Goal: Task Accomplishment & Management: Manage account settings

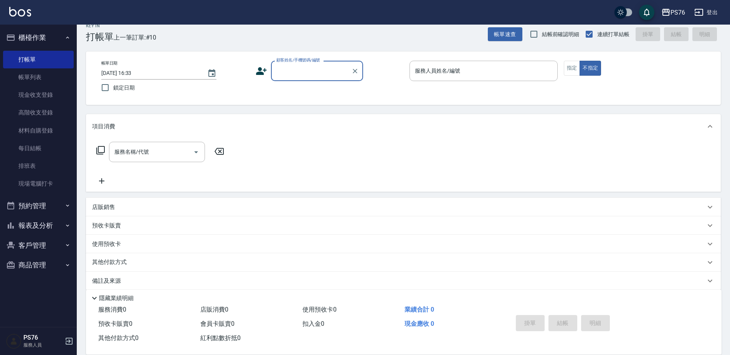
scroll to position [19, 0]
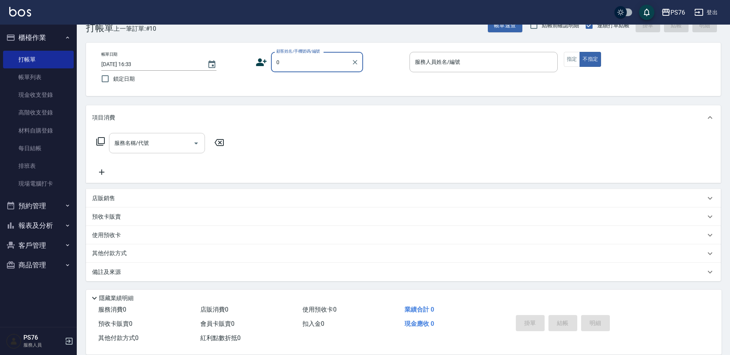
type input "無名字/0/null"
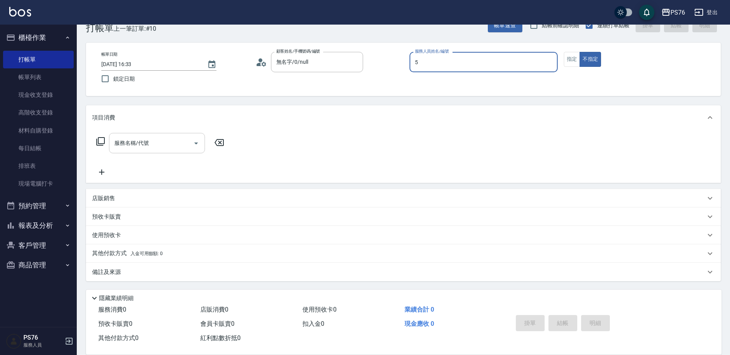
type input "呂佳穎-5"
type button "false"
click at [155, 149] on input "服務名稱/代號" at bounding box center [152, 142] width 78 height 13
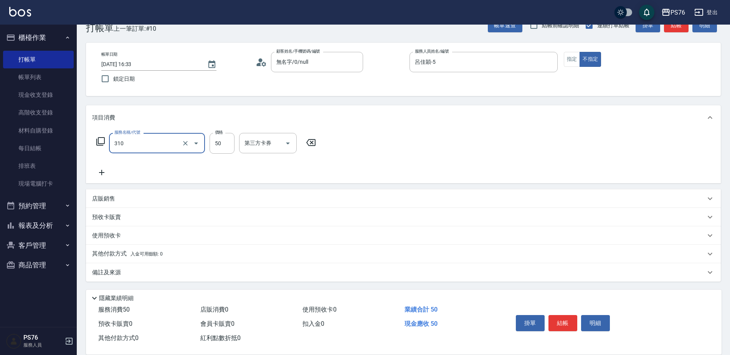
type input "剪瀏海(310)"
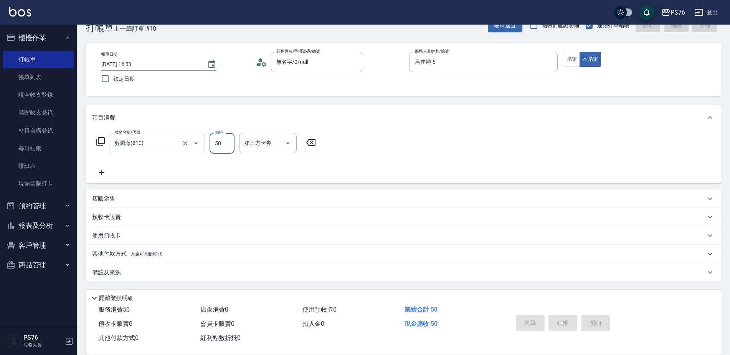
type input "[DATE] 20:33"
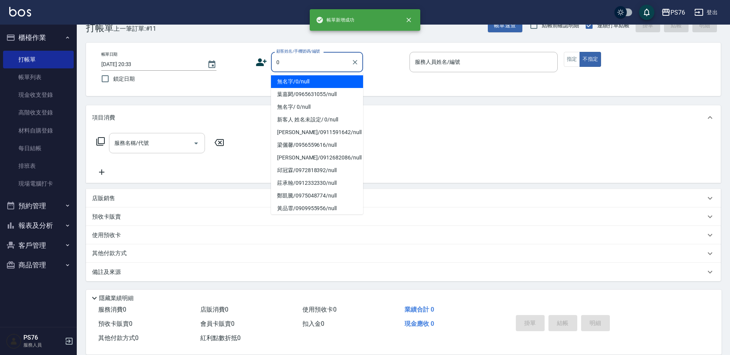
type input "無名字/0/null"
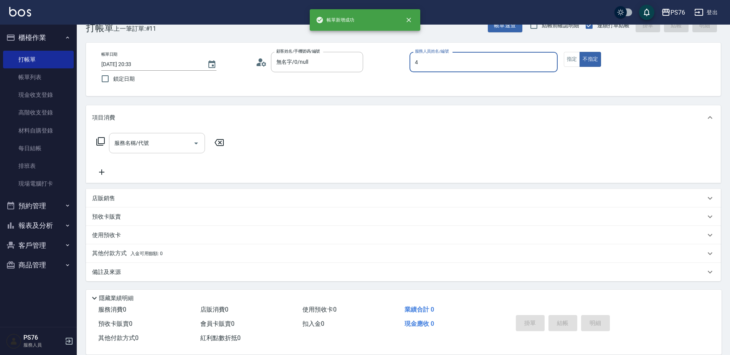
type input "蕭孟廷-4"
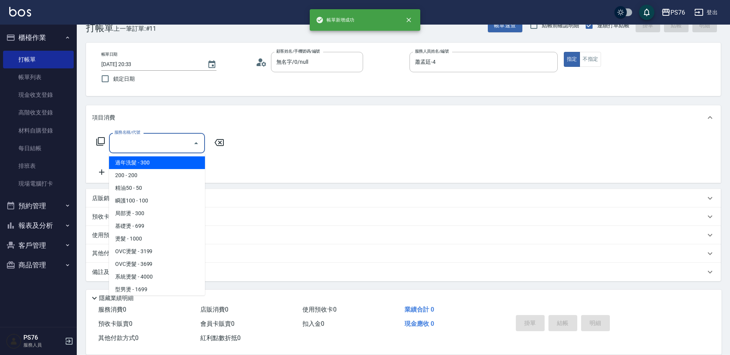
click at [155, 149] on input "服務名稱/代號" at bounding box center [152, 142] width 78 height 13
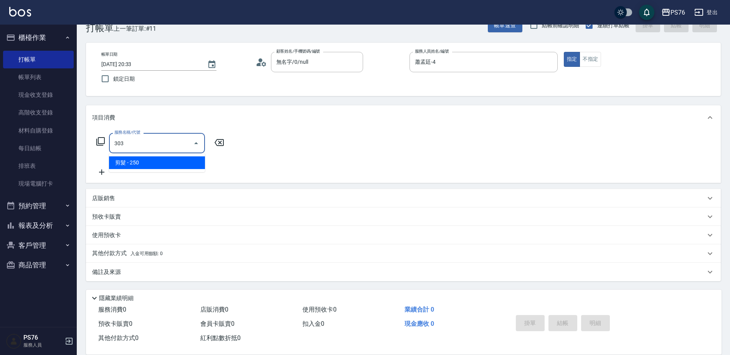
type input "剪髮(303)"
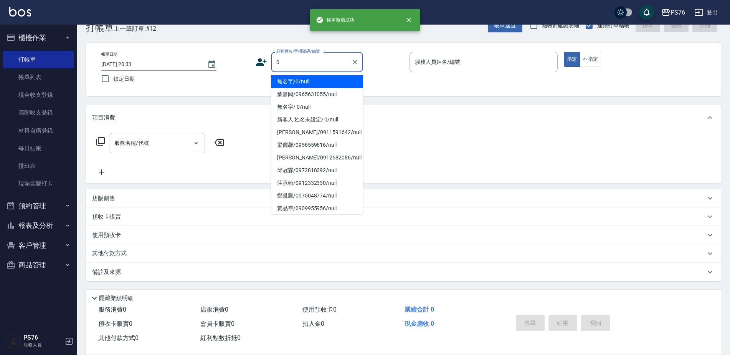
type input "無名字/0/null"
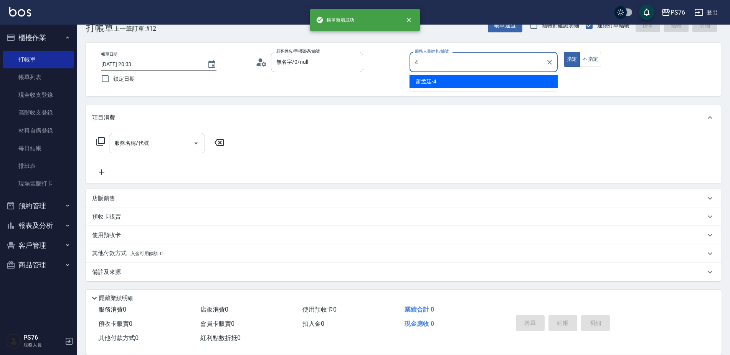
type input "蕭孟廷-4"
type button "true"
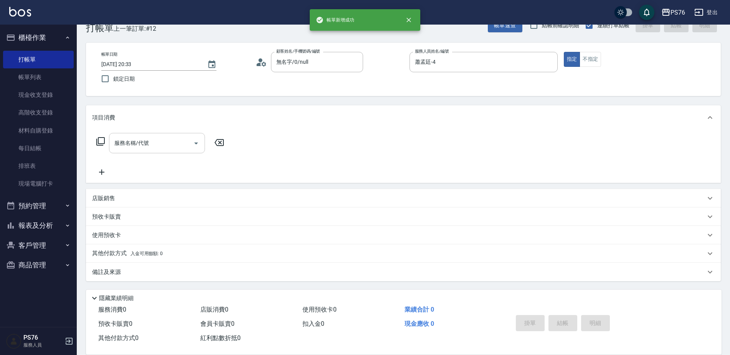
click at [155, 149] on input "服務名稱/代號" at bounding box center [152, 142] width 78 height 13
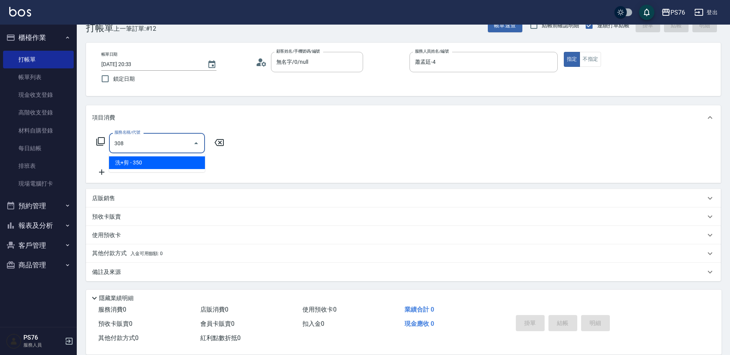
type input "洗+剪(308)"
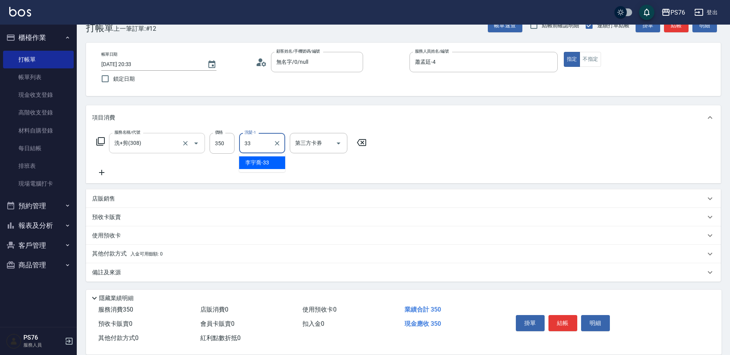
type input "[PERSON_NAME]33"
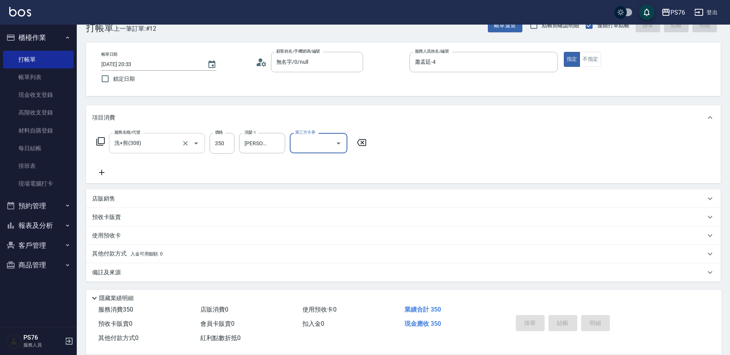
type input "[DATE] 20:34"
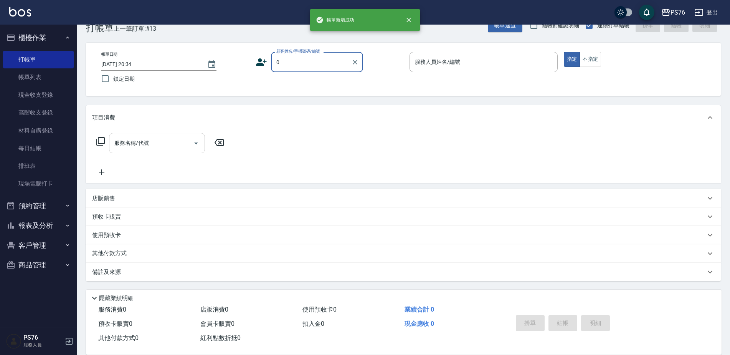
type input "無名字/0/null"
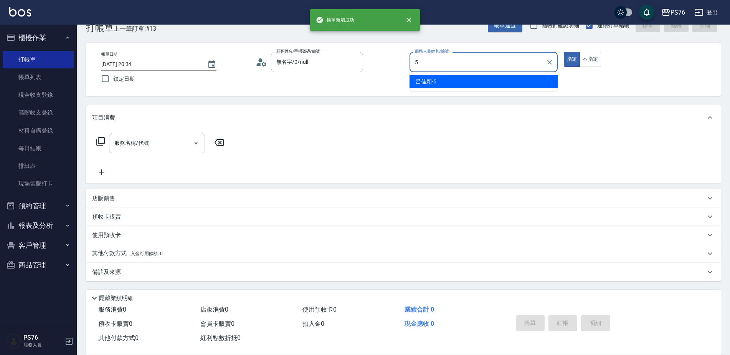
type input "呂佳穎-5"
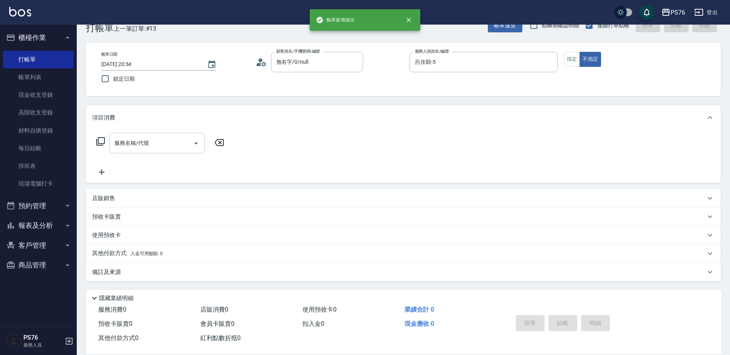
click at [155, 149] on input "服務名稱/代號" at bounding box center [152, 142] width 78 height 13
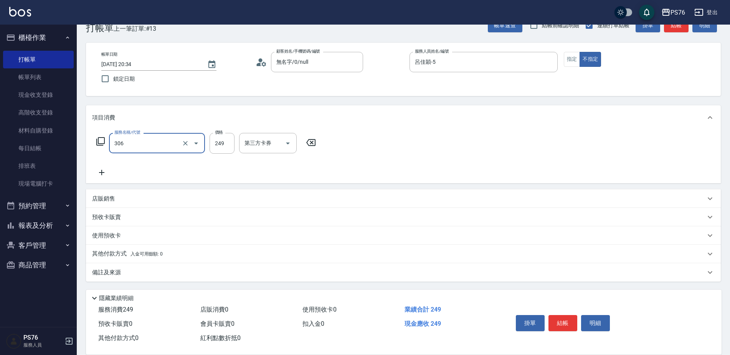
type input "剪髮(306)"
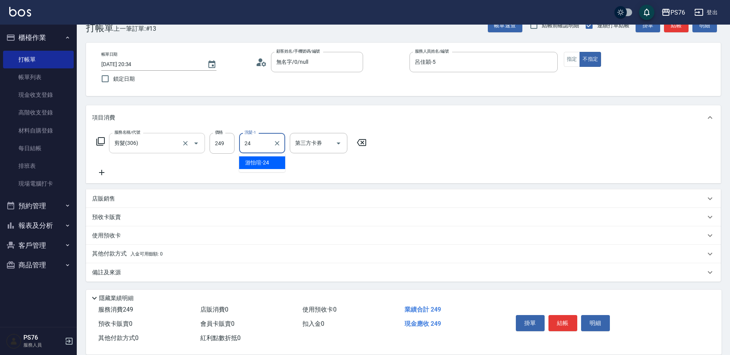
type input "游怡瑄-24"
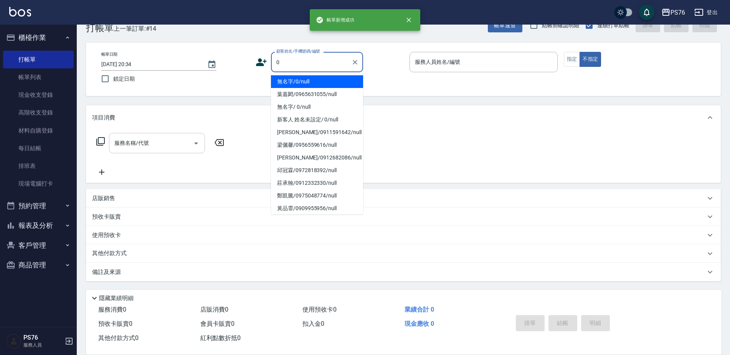
type input "無名字/0/null"
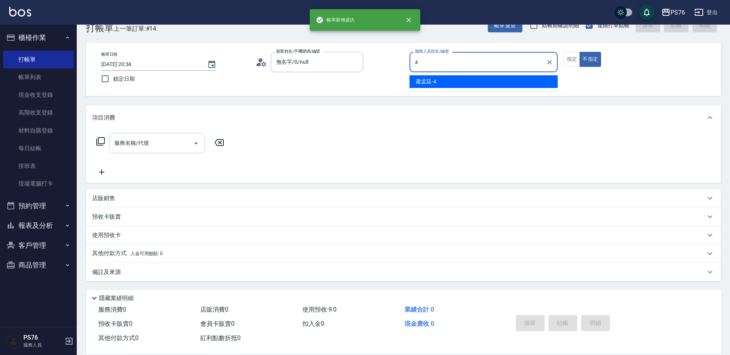
type input "蕭孟廷-4"
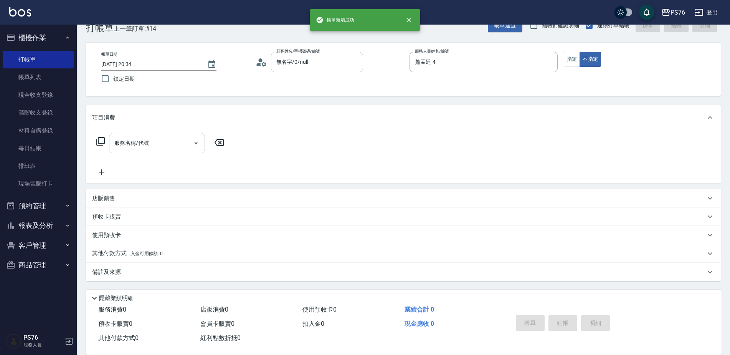
click at [155, 149] on input "服務名稱/代號" at bounding box center [152, 142] width 78 height 13
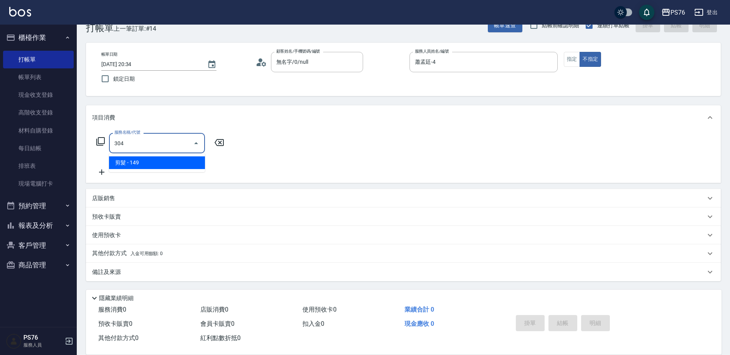
type input "剪髮(304)"
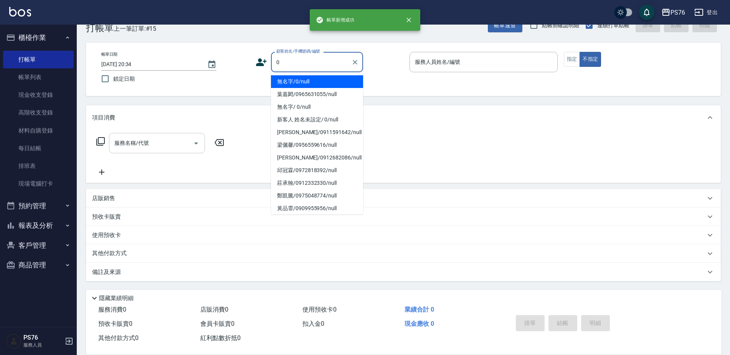
type input "無名字/0/null"
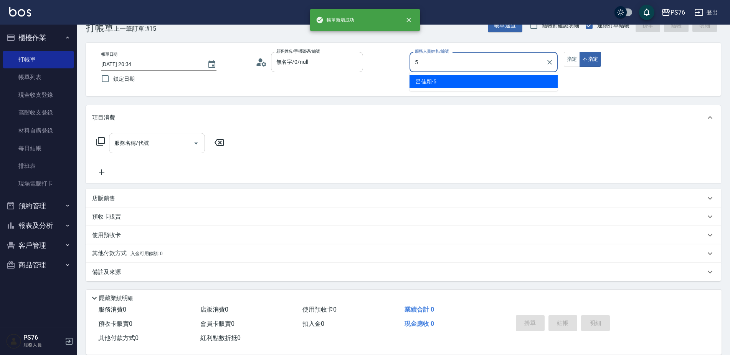
type input "呂佳穎-5"
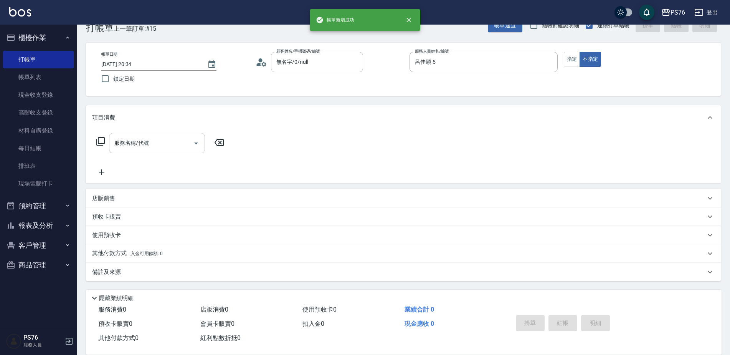
click at [155, 149] on input "服務名稱/代號" at bounding box center [152, 142] width 78 height 13
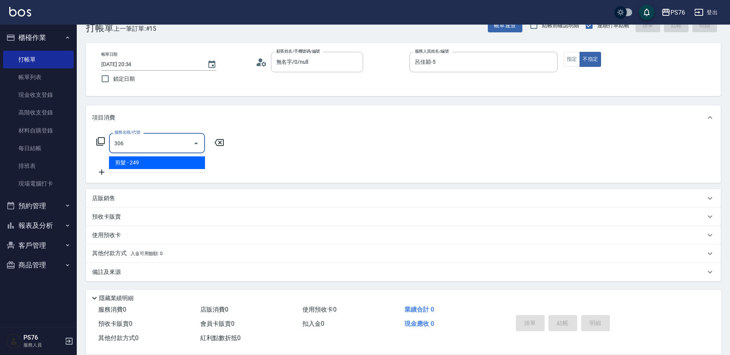
type input "剪髮(306)"
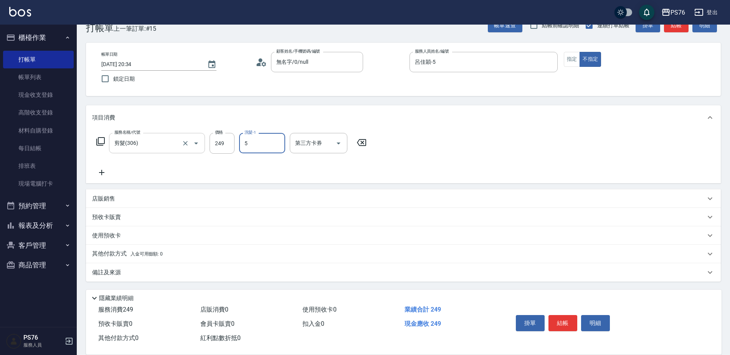
type input "呂佳穎-5"
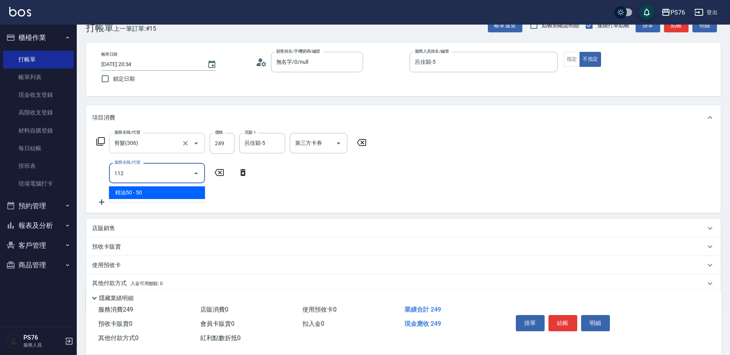
type input "精油50(112)"
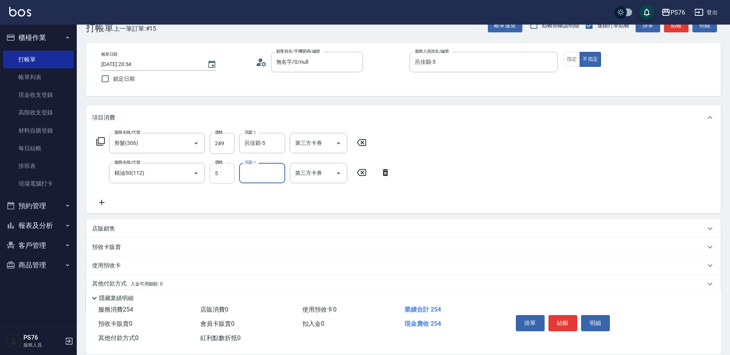
click at [218, 179] on input "5" at bounding box center [222, 173] width 25 height 21
type input "50"
type input "呂佳穎-5"
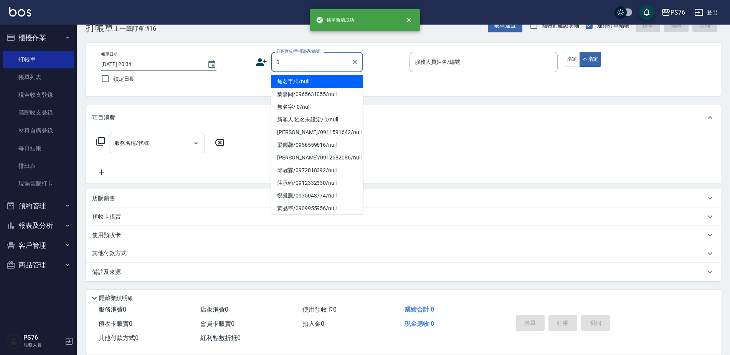
type input "無名字/0/null"
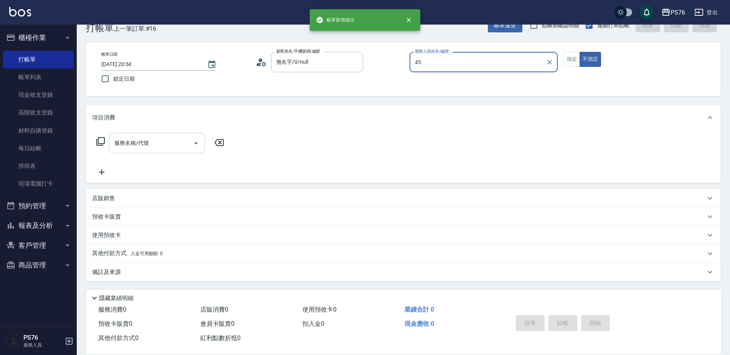
type input "45"
click at [580, 52] on button "不指定" at bounding box center [591, 59] width 22 height 15
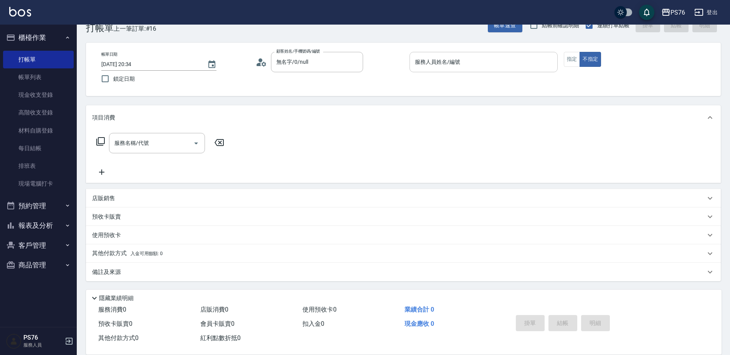
click at [442, 71] on div "服務人員姓名/編號" at bounding box center [484, 62] width 148 height 20
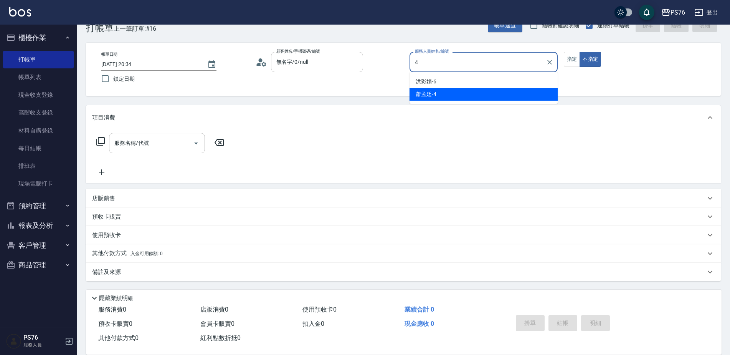
type input "蕭孟廷-4"
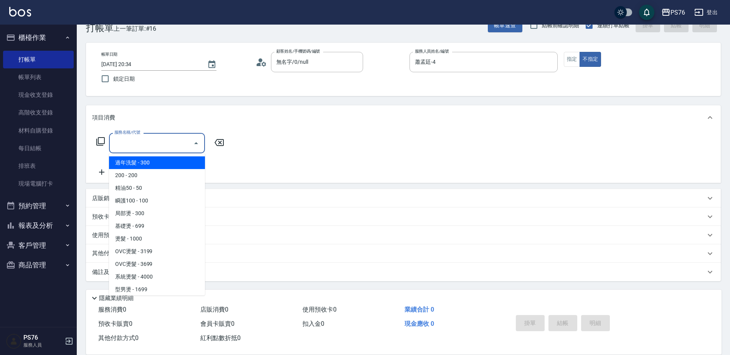
click at [177, 140] on input "服務名稱/代號" at bounding box center [152, 142] width 78 height 13
type input "3"
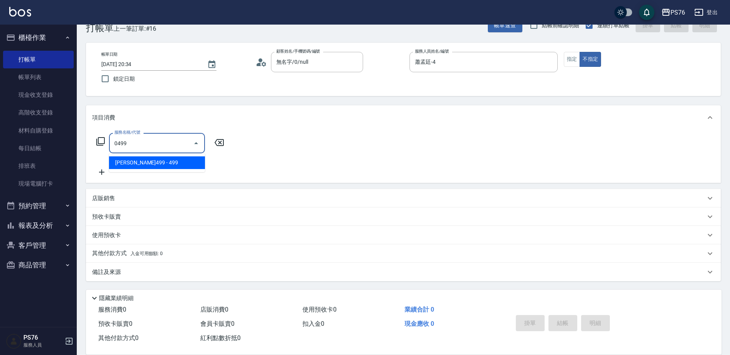
type input "[PERSON_NAME]499(0499)"
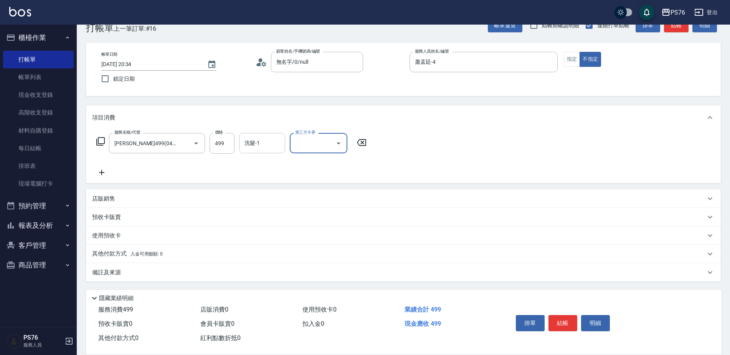
click at [243, 144] on input "洗髮-1" at bounding box center [262, 142] width 39 height 13
type input "游怡瑄-24"
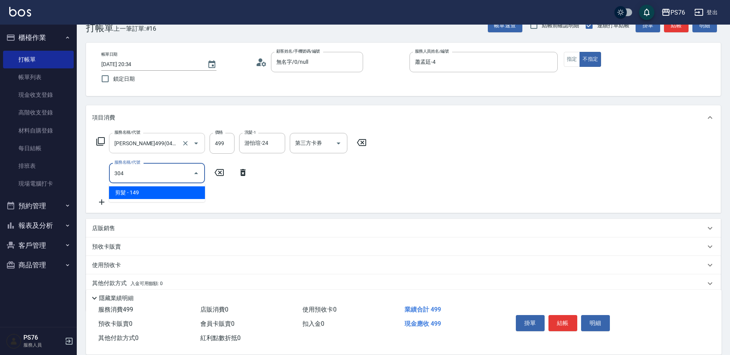
type input "剪髮(304)"
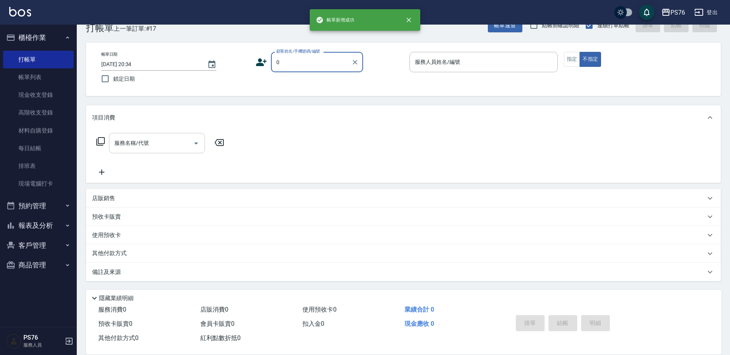
type input "無名字/0/null"
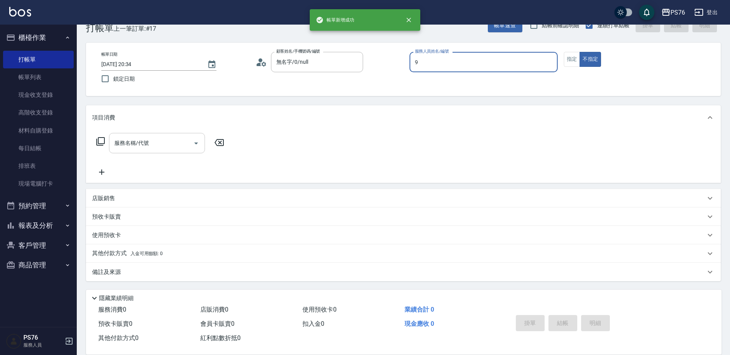
type input "[PERSON_NAME]-9"
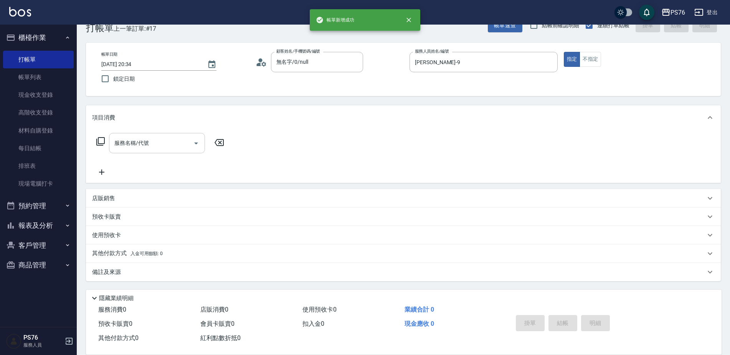
click at [151, 142] on input "服務名稱/代號" at bounding box center [152, 142] width 78 height 13
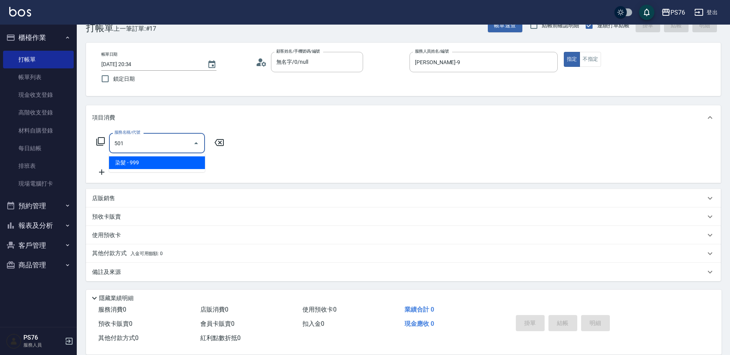
type input "染髮(501)"
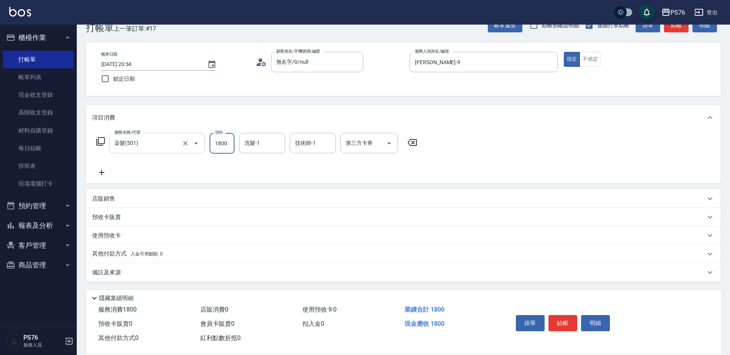
type input "1800"
type input "游怡瑄-24"
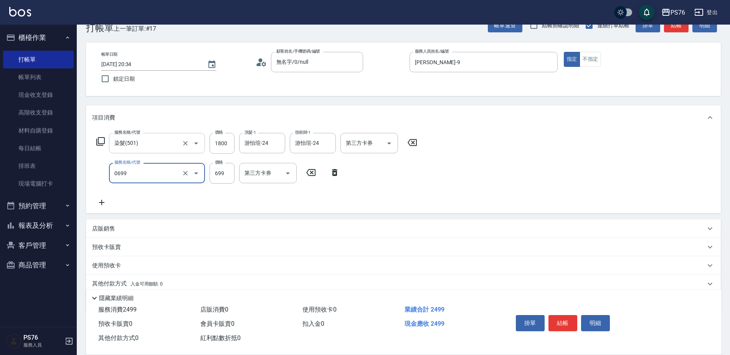
type input "精油SPA(0699)"
type input "游怡瑄-24"
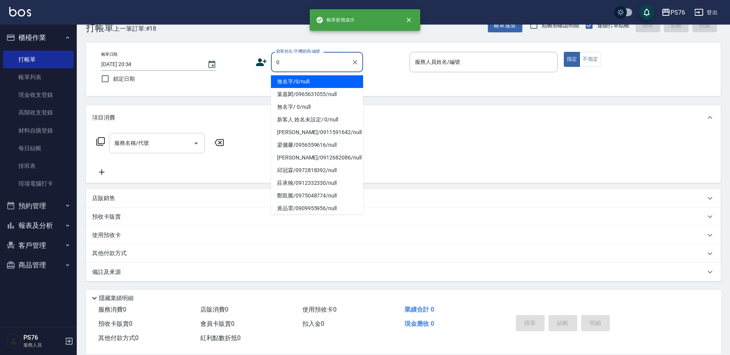
type input "無名字/0/null"
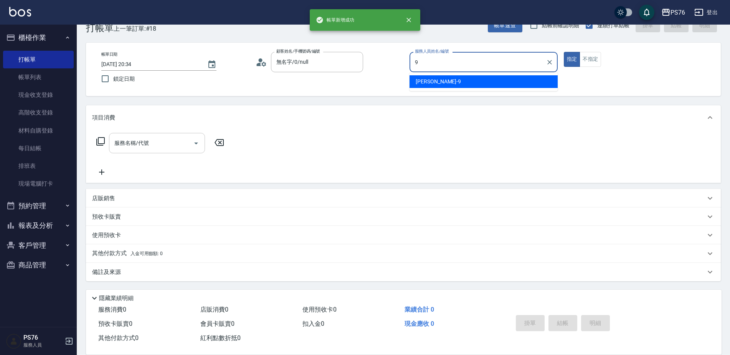
type input "[PERSON_NAME]-9"
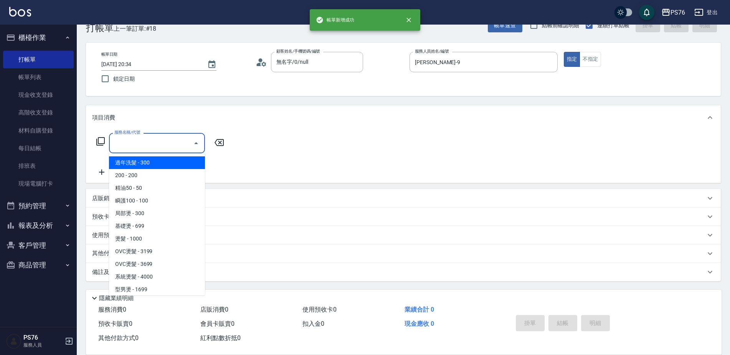
click at [151, 142] on input "服務名稱/代號" at bounding box center [152, 142] width 78 height 13
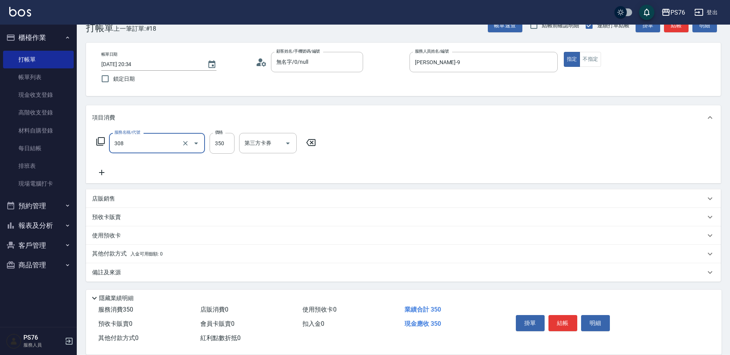
type input "洗+剪(308)"
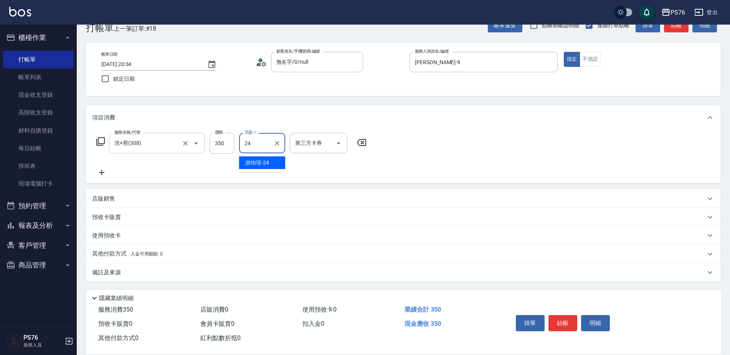
type input "游怡瑄-24"
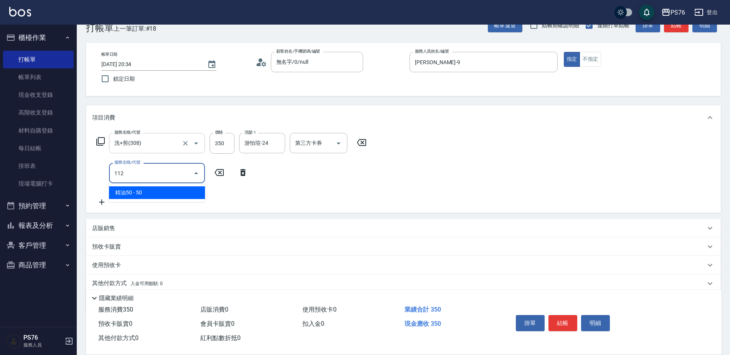
type input "精油50(112)"
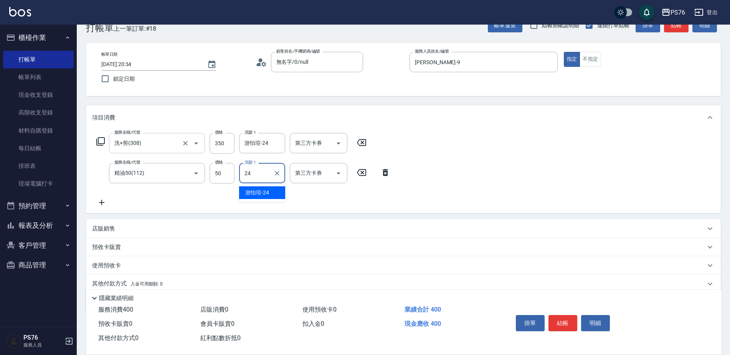
type input "游怡瑄-24"
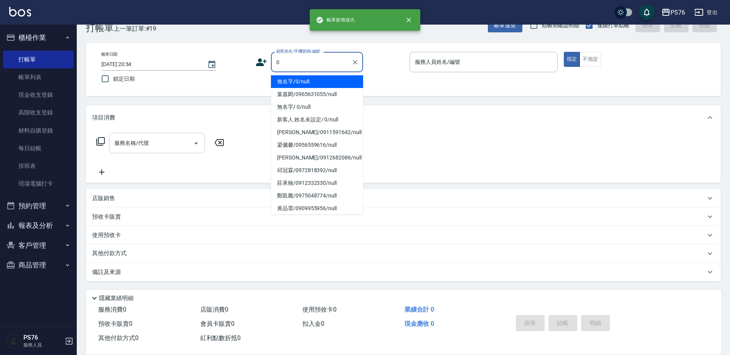
type input "無名字/0/null"
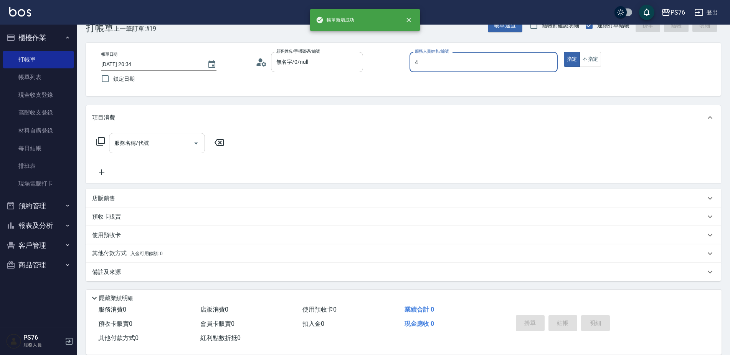
type input "蕭孟廷-4"
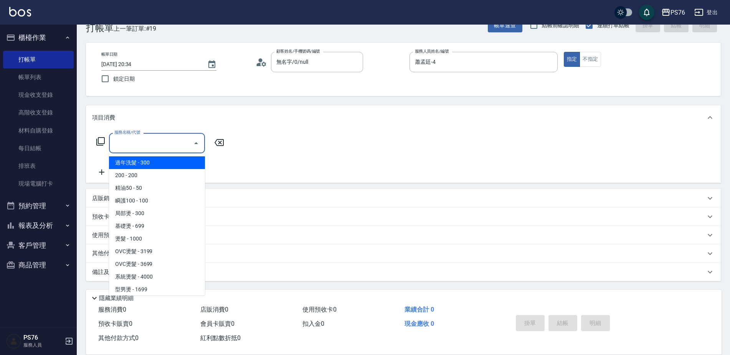
click at [151, 142] on input "服務名稱/代號" at bounding box center [152, 142] width 78 height 13
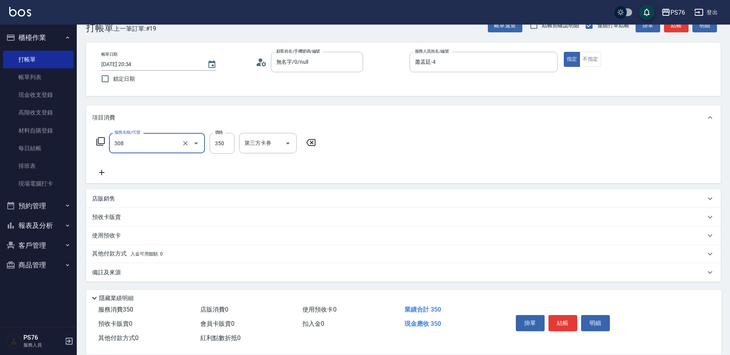
type input "洗+剪(308)"
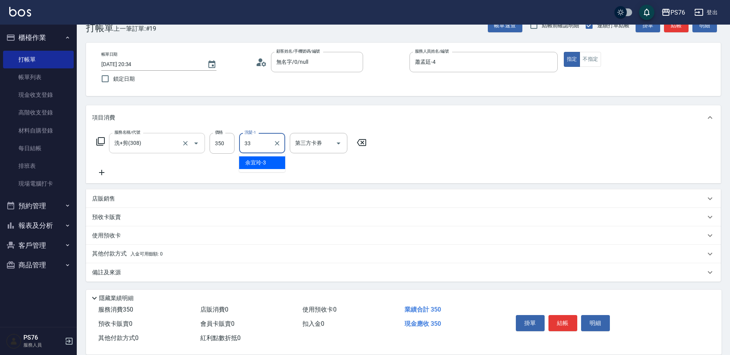
type input "[PERSON_NAME]33"
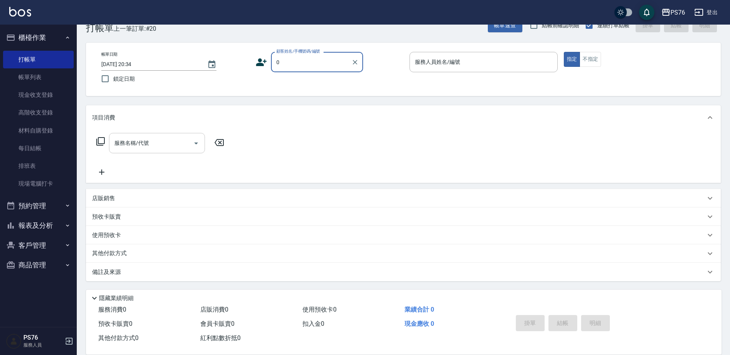
type input "無名字/0/null"
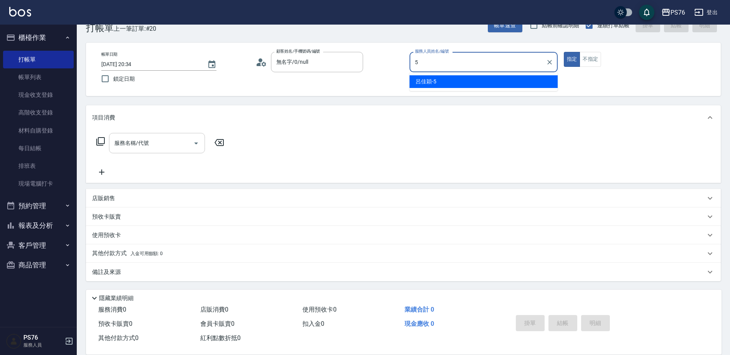
type input "呂佳穎-5"
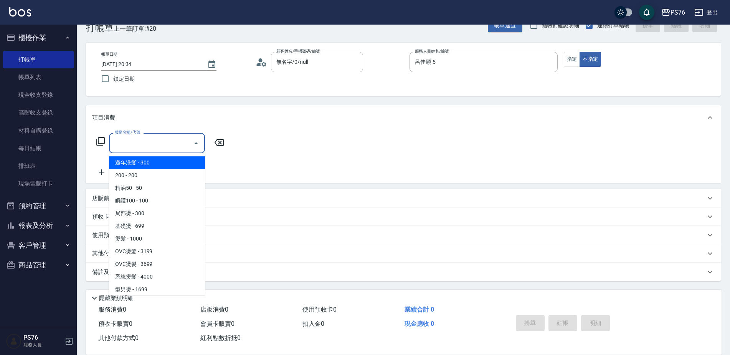
click at [151, 142] on input "服務名稱/代號" at bounding box center [152, 142] width 78 height 13
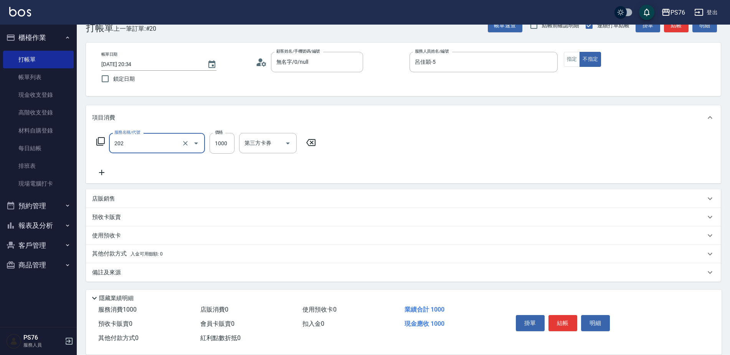
type input "燙髮(202)"
type input "1500"
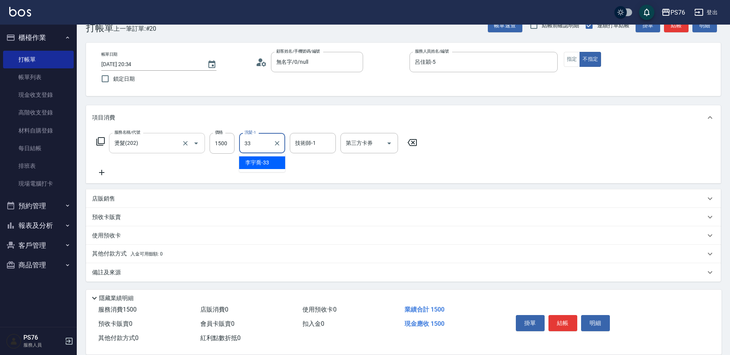
type input "[PERSON_NAME]33"
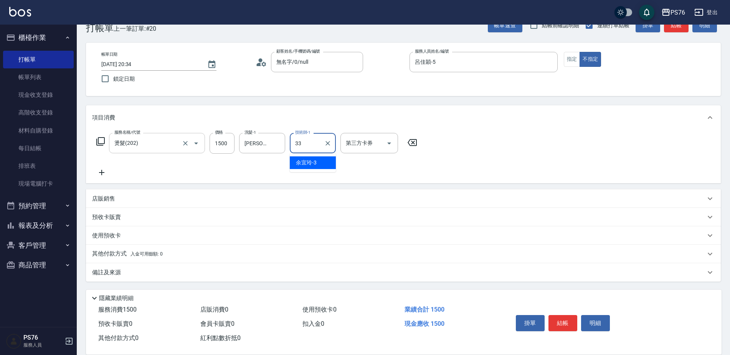
type input "[PERSON_NAME]33"
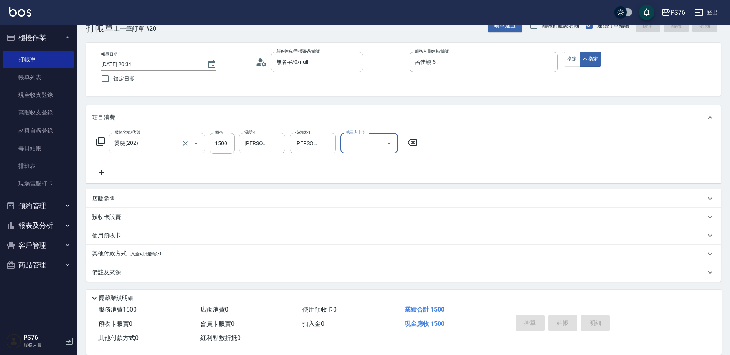
type input "[DATE] 20:35"
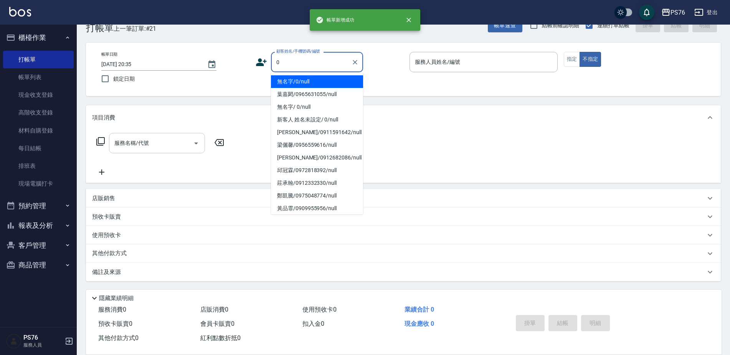
type input "無名字/0/null"
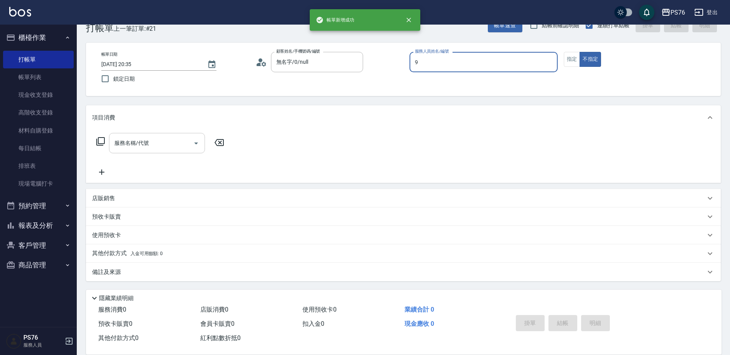
type input "[PERSON_NAME]-9"
click at [151, 142] on input "服務名稱/代號" at bounding box center [152, 142] width 78 height 13
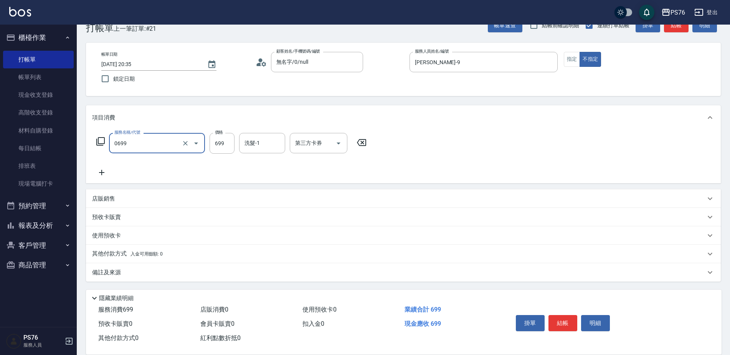
type input "精油SPA(0699)"
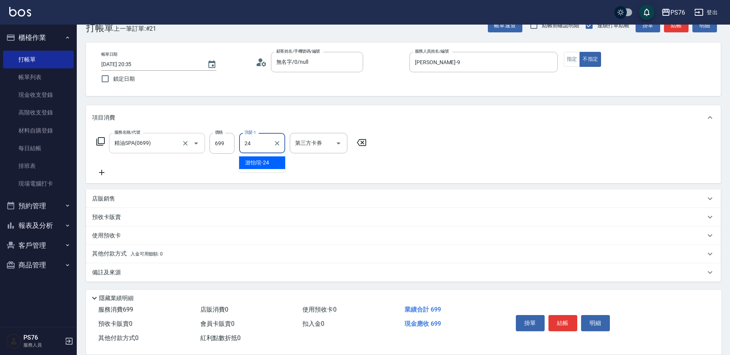
type input "游怡瑄-24"
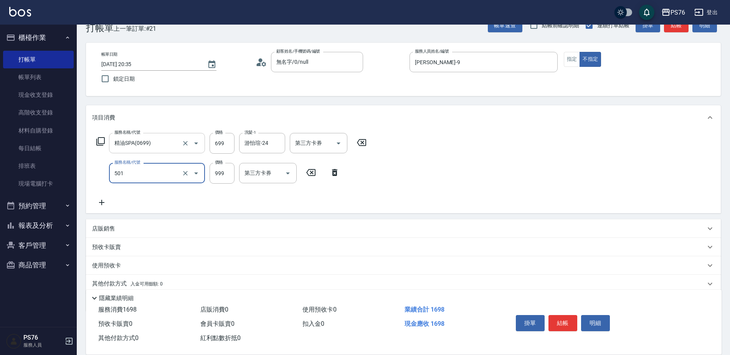
type input "染髮(501)"
type input "1800"
type input "游怡瑄-24"
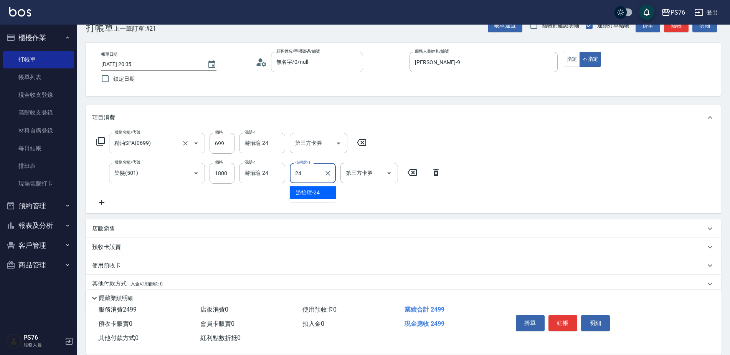
type input "游怡瑄-24"
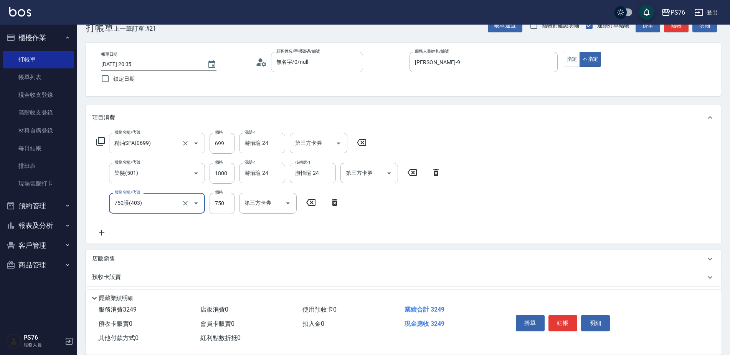
type input "750護(403)"
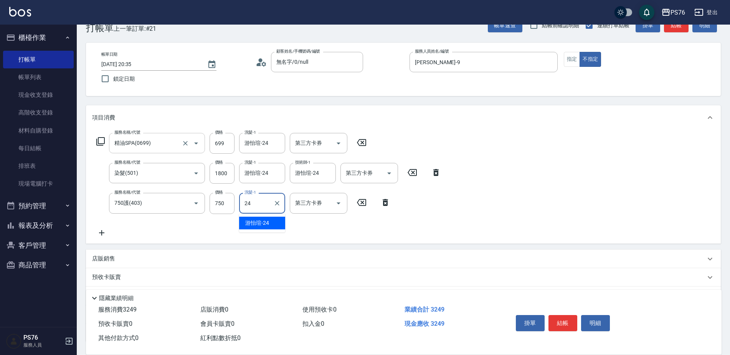
type input "游怡瑄-24"
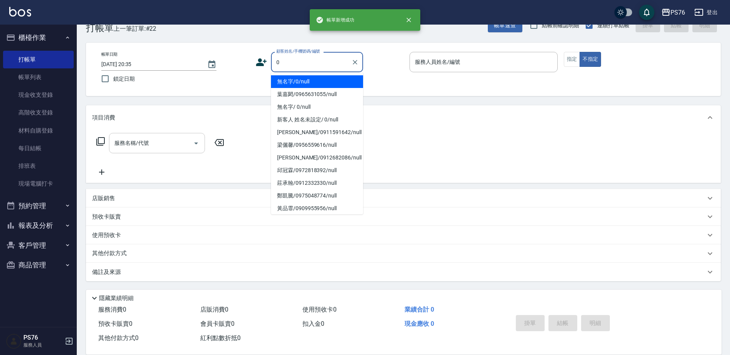
type input "無名字/0/null"
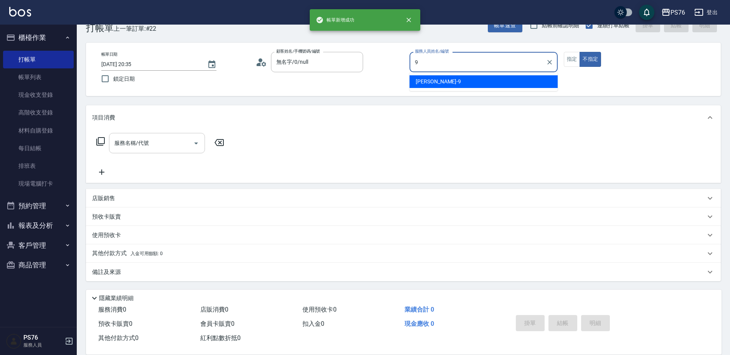
type input "[PERSON_NAME]-9"
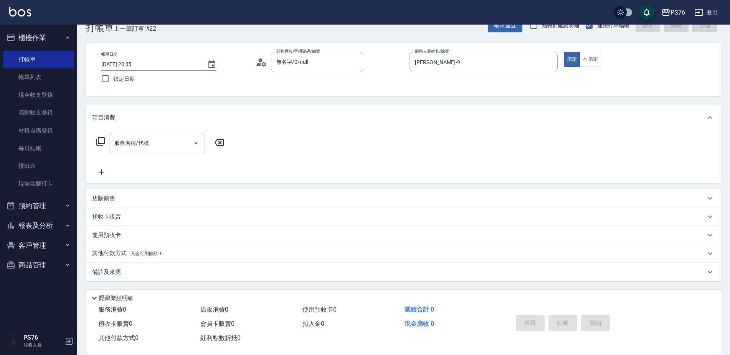
click at [151, 142] on input "服務名稱/代號" at bounding box center [152, 142] width 78 height 13
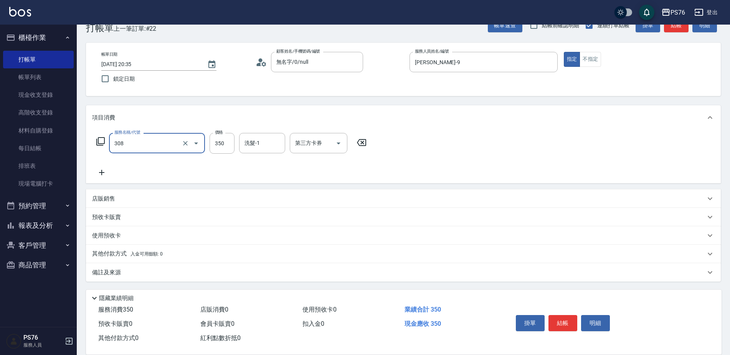
type input "洗+剪(308)"
type input "350"
type input "游怡瑄-24"
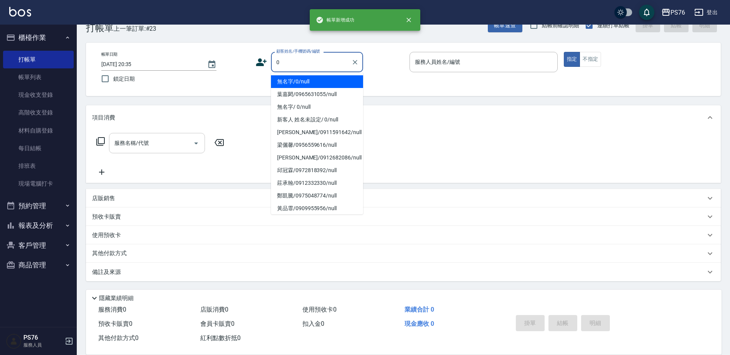
type input "無名字/0/null"
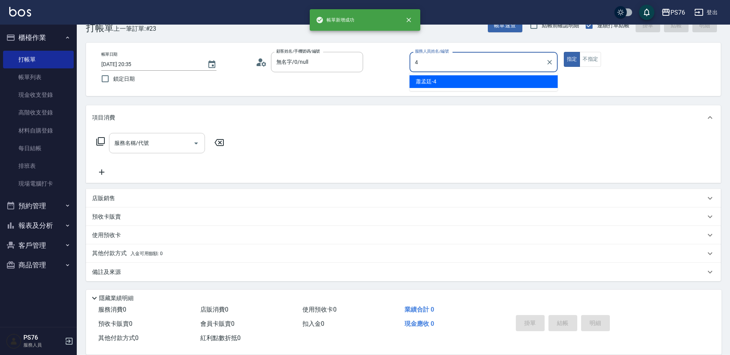
type input "蕭孟廷-4"
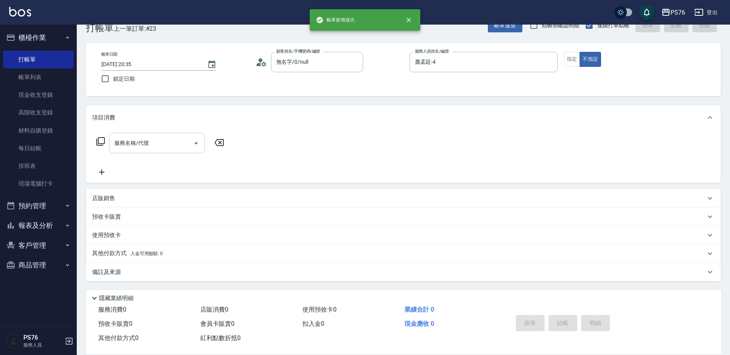
click at [151, 142] on input "服務名稱/代號" at bounding box center [152, 142] width 78 height 13
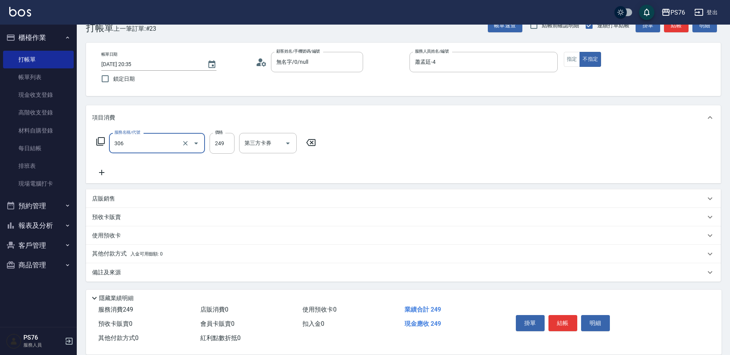
type input "剪髮(306)"
type input "蕭孟廷-4"
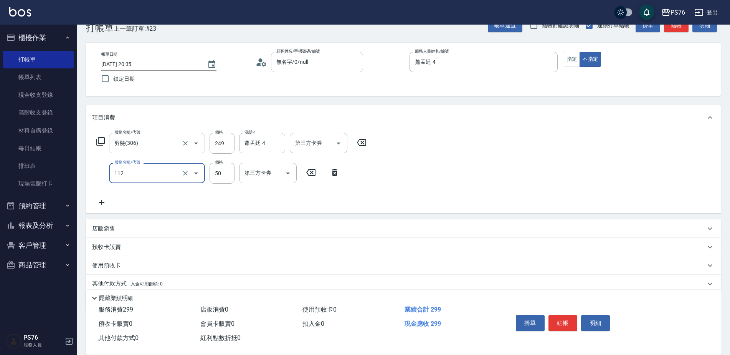
type input "精油50(112)"
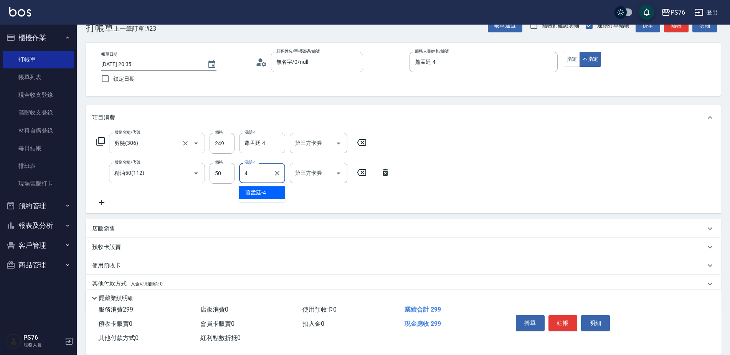
type input "蕭孟廷-4"
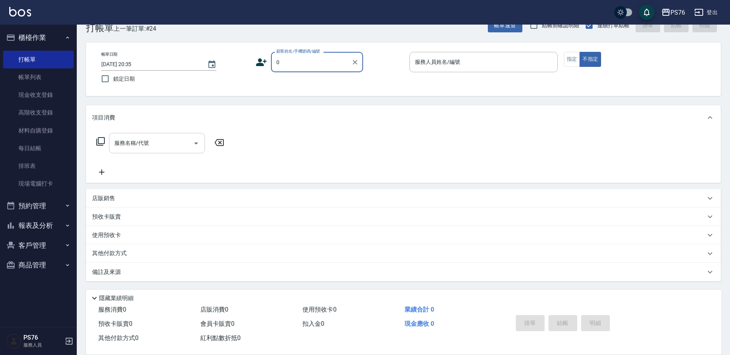
type input "無名字/0/null"
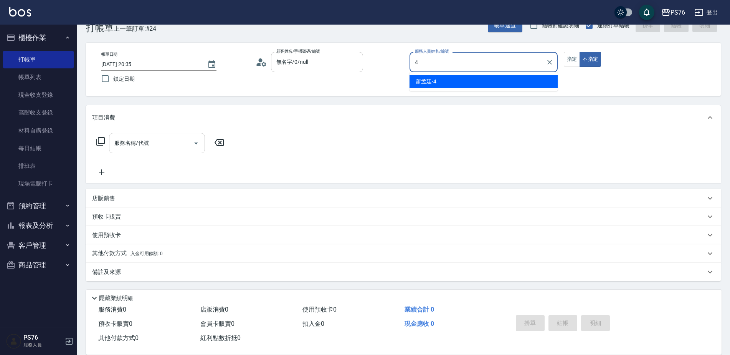
type input "蕭孟廷-4"
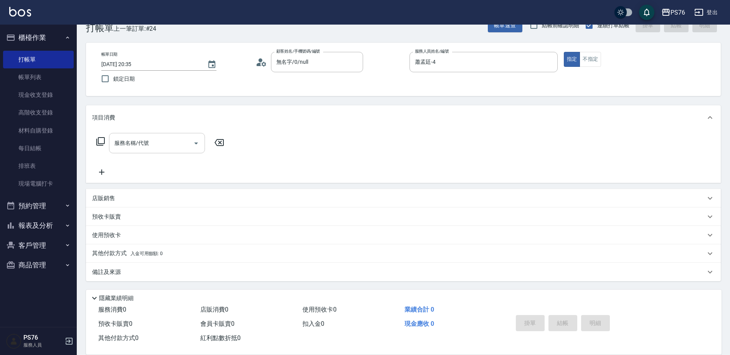
click at [151, 142] on input "服務名稱/代號" at bounding box center [152, 142] width 78 height 13
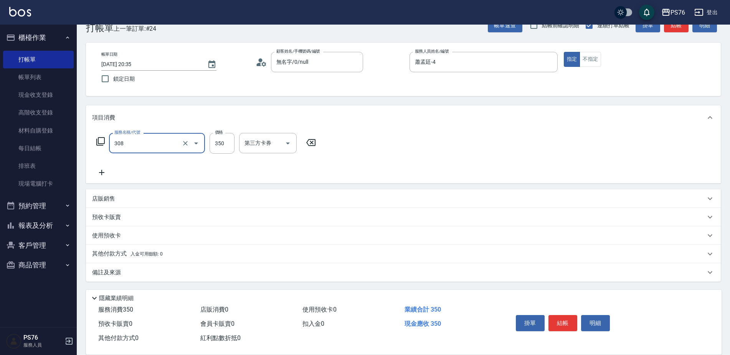
type input "洗+剪(308)"
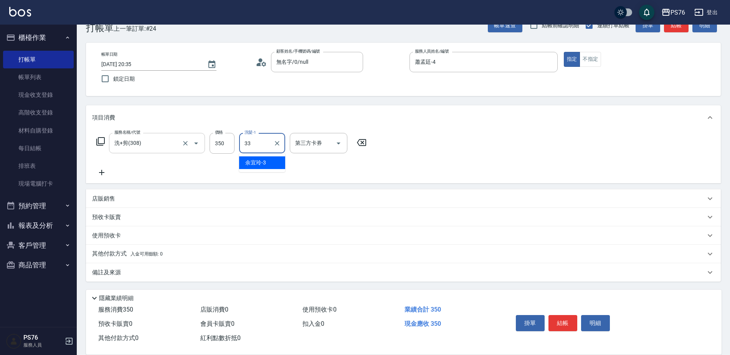
type input "[PERSON_NAME]33"
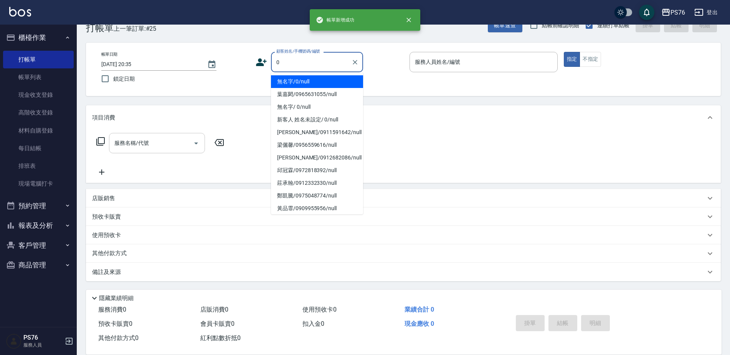
type input "無名字/0/null"
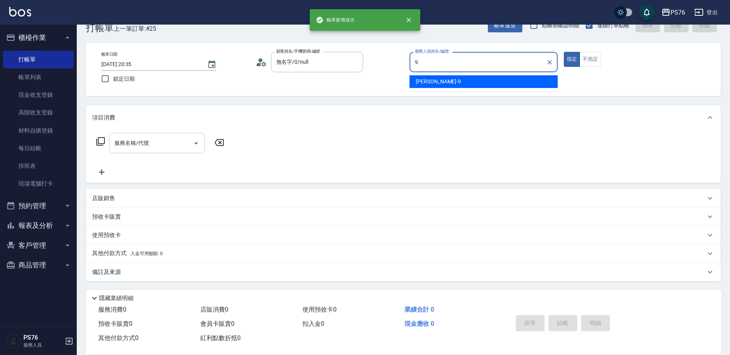
type input "[PERSON_NAME]-9"
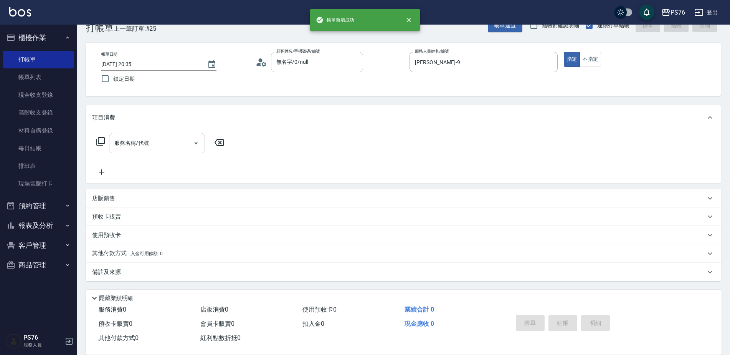
click at [151, 142] on input "服務名稱/代號" at bounding box center [152, 142] width 78 height 13
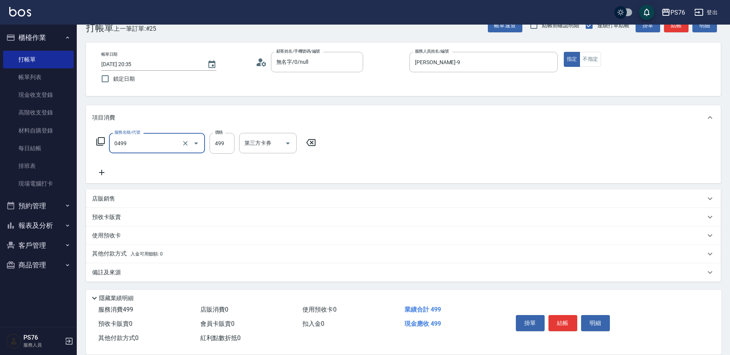
type input "[PERSON_NAME]499(0499)"
type input "499"
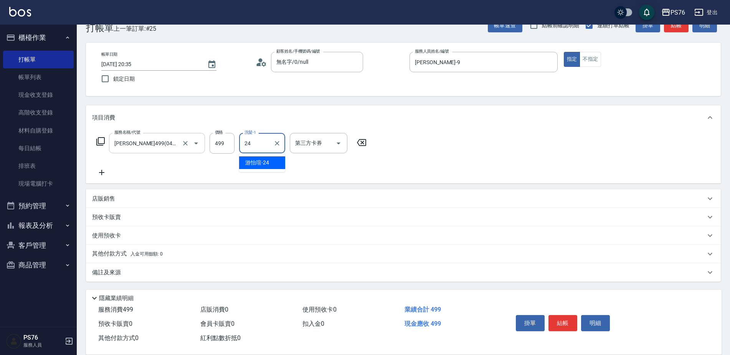
type input "游怡瑄-24"
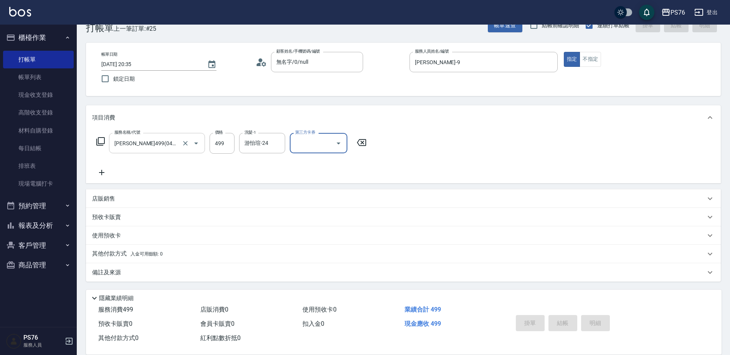
type input "[DATE] 20:36"
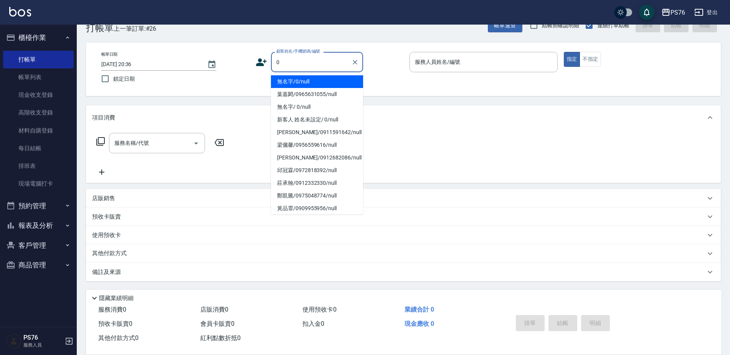
type input "無名字/0/null"
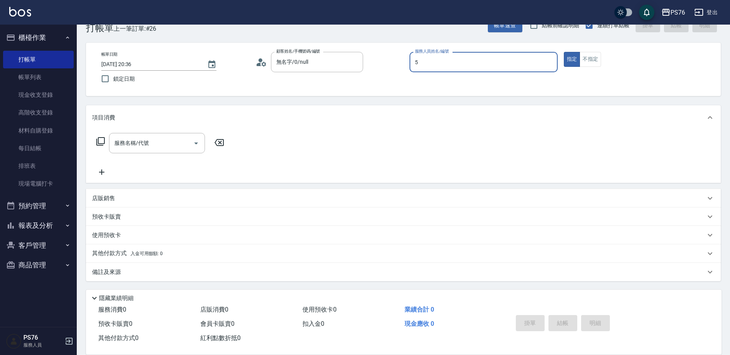
type input "呂佳穎-5"
click at [150, 147] on input "服務名稱/代號" at bounding box center [152, 142] width 78 height 13
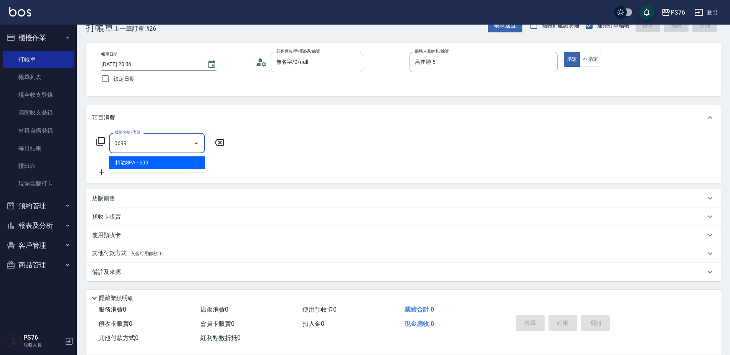
type input "精油SPA(0699)"
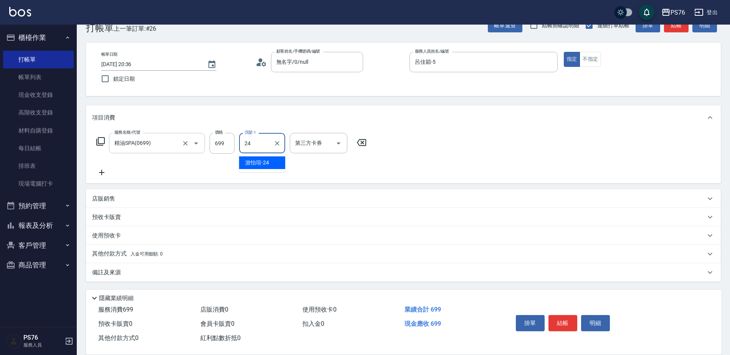
type input "游怡瑄-24"
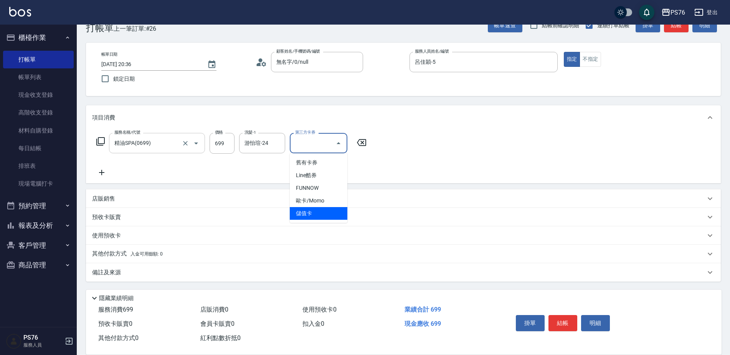
type input "儲值卡"
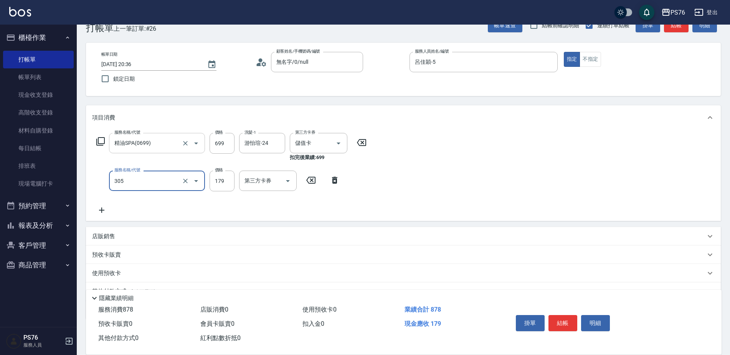
type input "剪髮(305)"
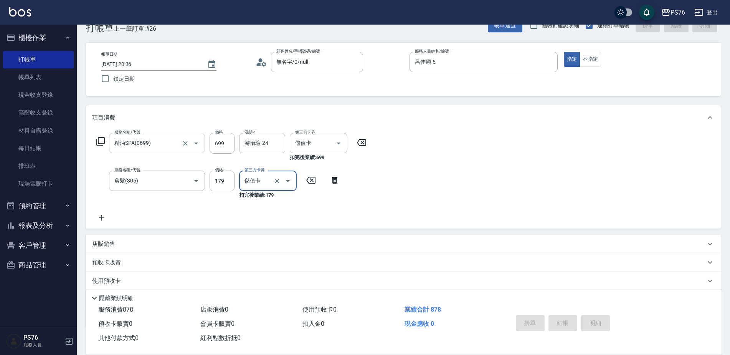
type input "儲值卡"
type input "[DATE] 20:41"
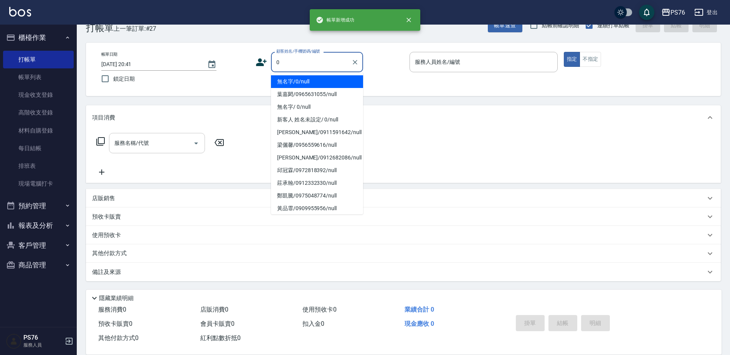
type input "無名字/0/null"
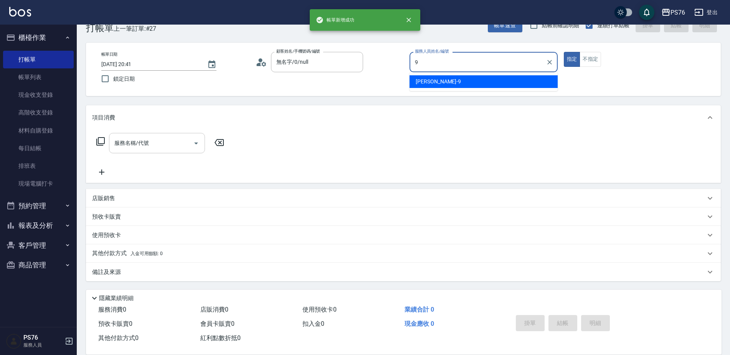
type input "[PERSON_NAME]-9"
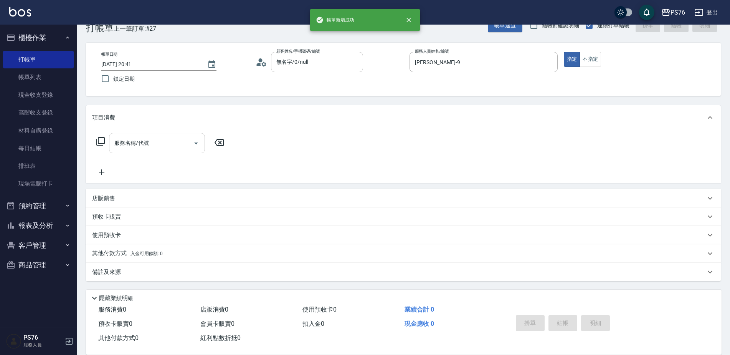
click at [150, 147] on input "服務名稱/代號" at bounding box center [152, 142] width 78 height 13
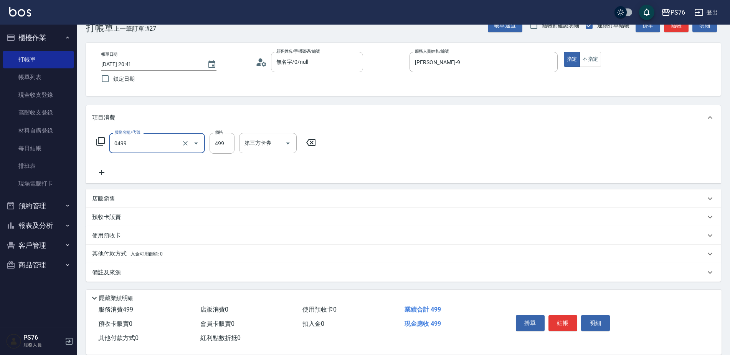
type input "[PERSON_NAME]499(0499)"
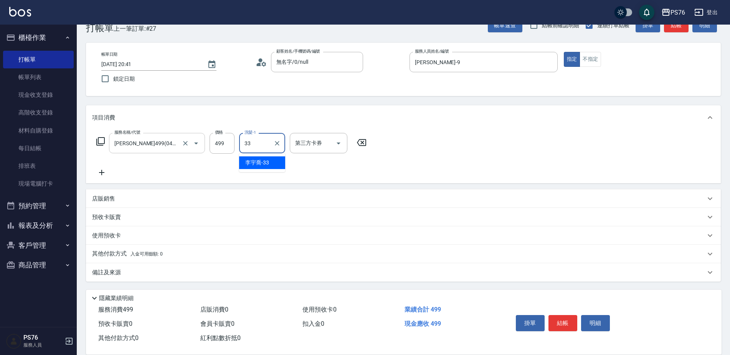
type input "[PERSON_NAME]33"
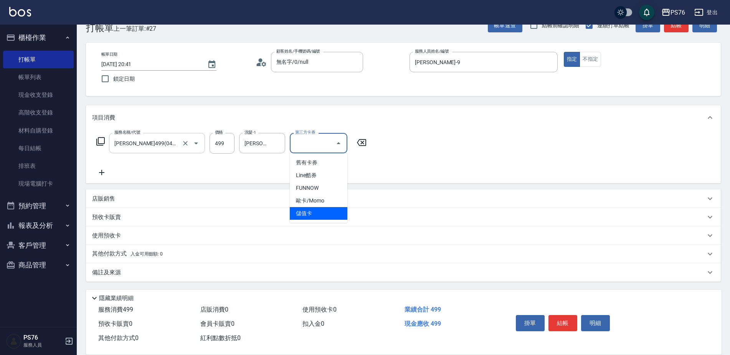
type input "儲值卡"
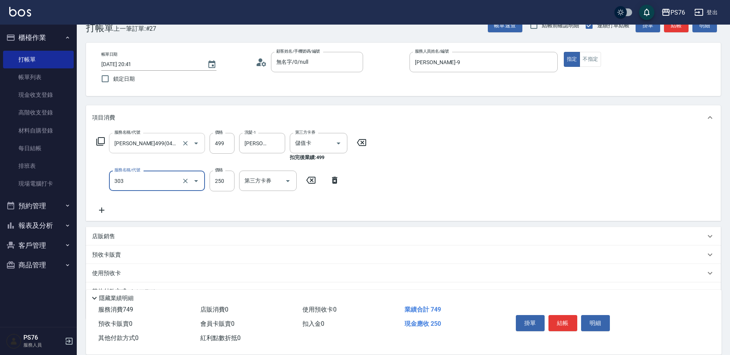
type input "剪髮(303)"
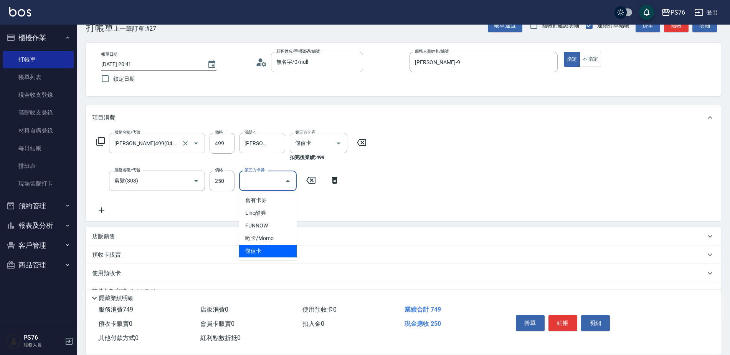
type input "儲值卡"
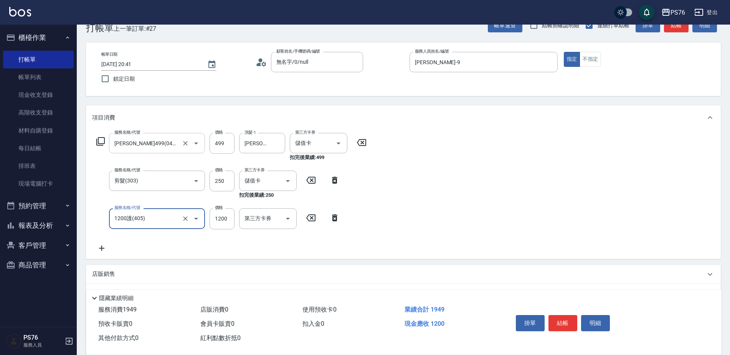
type input "1200護(405)"
type input "1800"
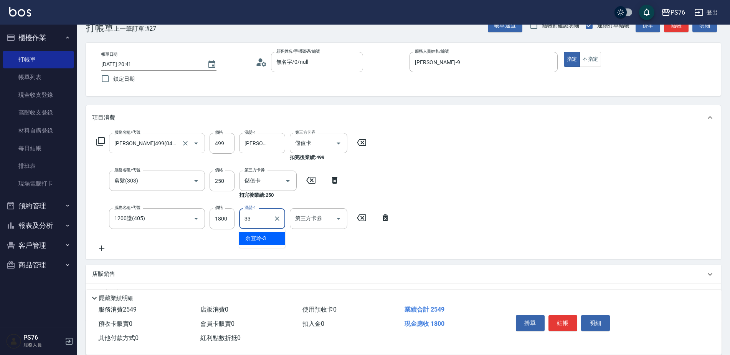
type input "[PERSON_NAME]33"
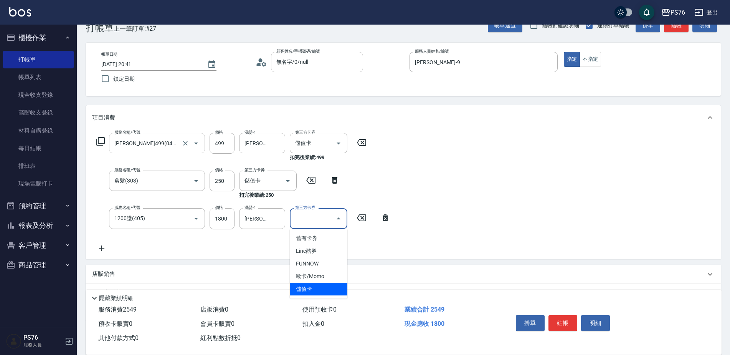
type input "儲值卡"
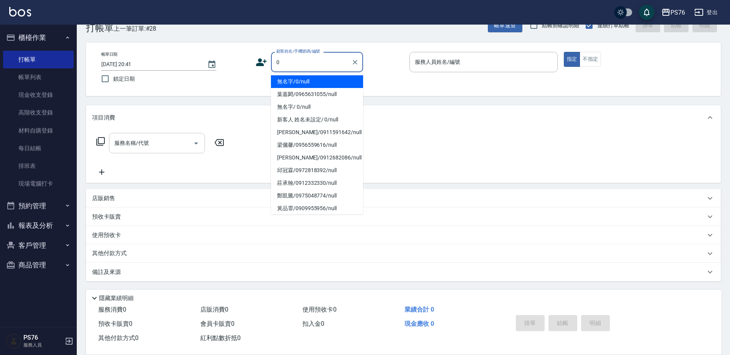
type input "無名字/0/null"
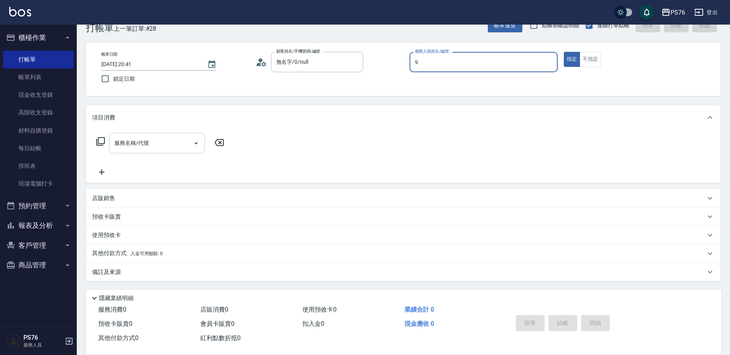
type input "[PERSON_NAME]-9"
click at [150, 147] on input "服務名稱/代號" at bounding box center [152, 142] width 78 height 13
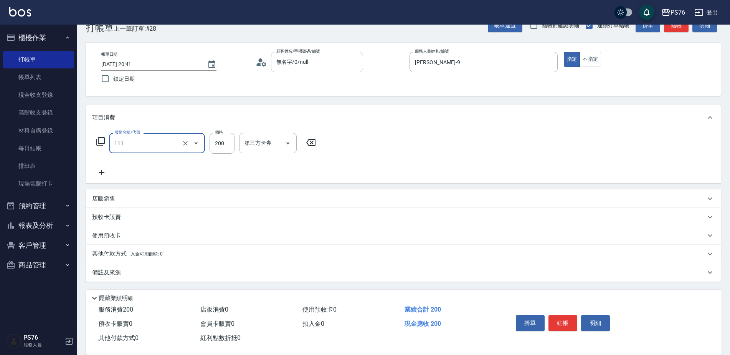
type input "200(111)"
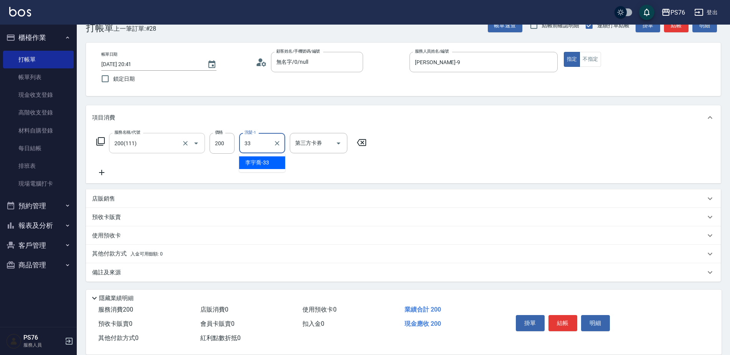
type input "[PERSON_NAME]33"
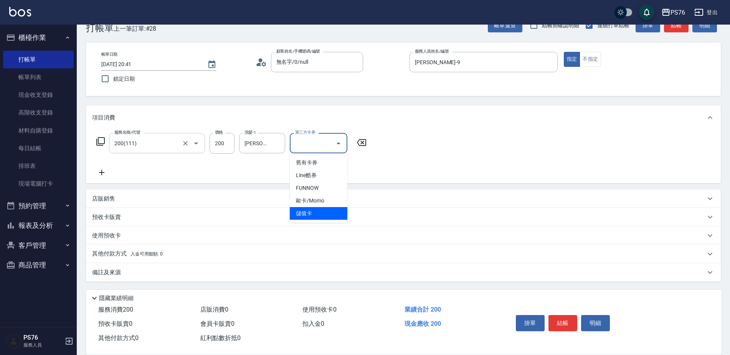
type input "儲值卡"
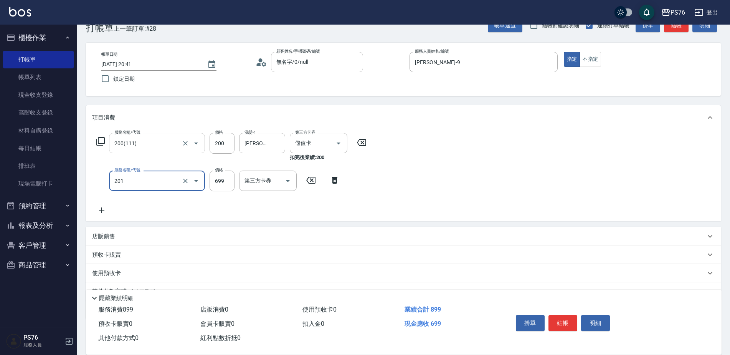
type input "基礎燙(201)"
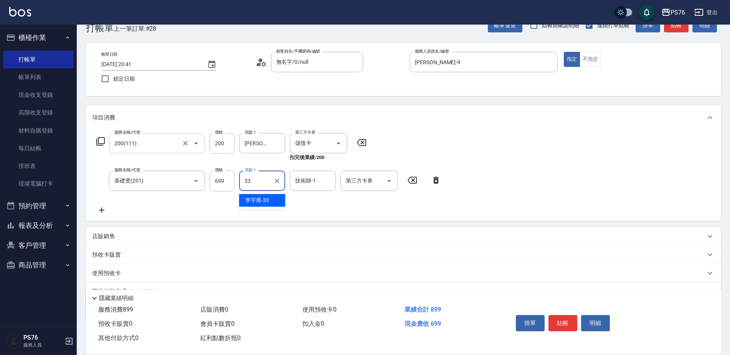
type input "[PERSON_NAME]33"
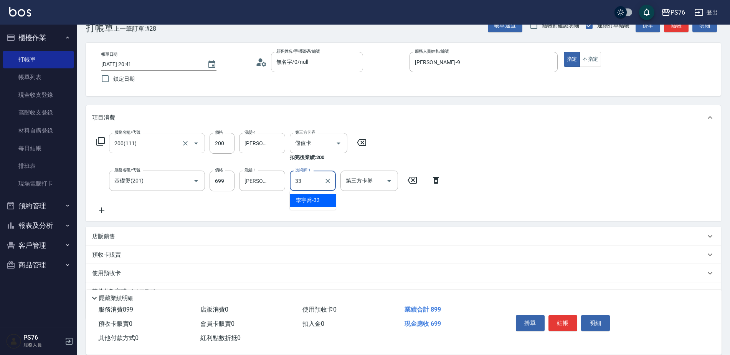
type input "[PERSON_NAME]33"
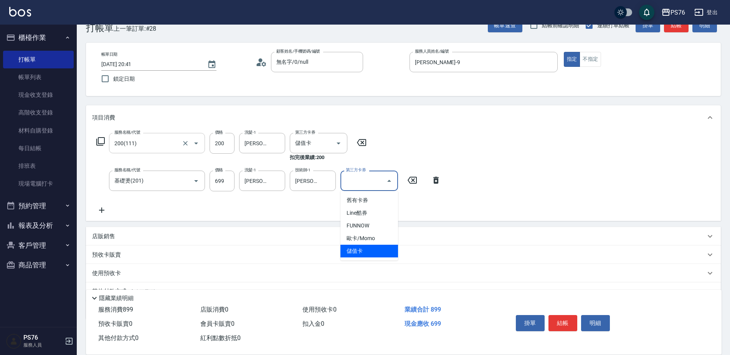
type input "儲值卡"
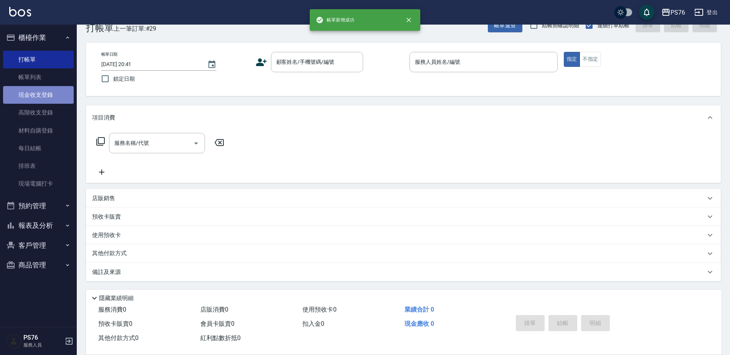
click at [48, 88] on link "現金收支登錄" at bounding box center [38, 95] width 71 height 18
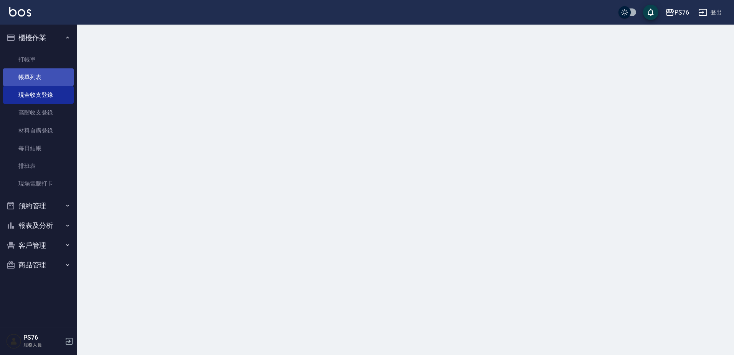
click at [50, 79] on link "帳單列表" at bounding box center [38, 77] width 71 height 18
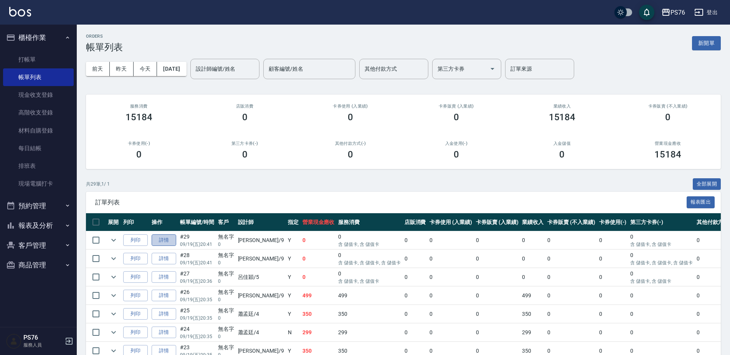
click at [164, 243] on link "詳情" at bounding box center [164, 240] width 25 height 12
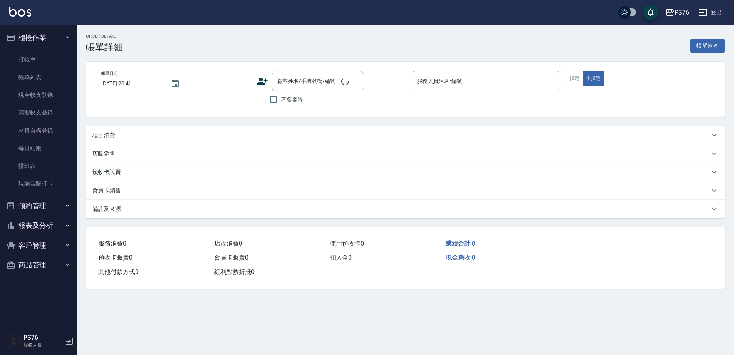
type input "[PERSON_NAME]-9"
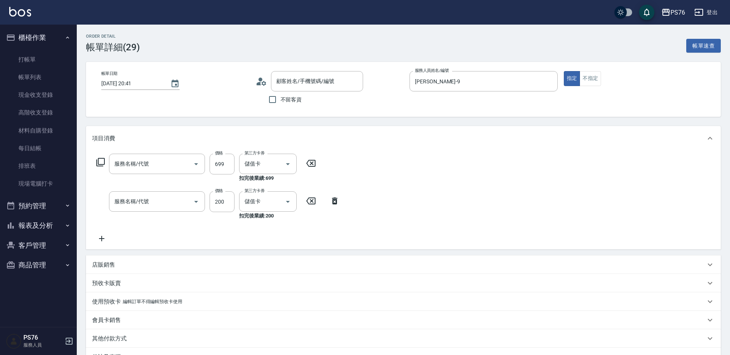
type input "無名字/0/null"
type input "基礎燙(201)"
type input "200(111)"
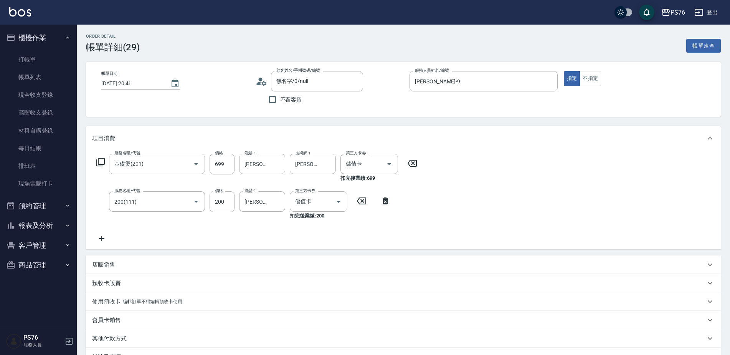
click at [100, 233] on div "服務名稱/代號 基礎燙(201) 服務名稱/代號 價格 699 價格 洗髮-1 李宇喬-33 洗髮-1 技術師-1 李宇喬-33 技術師-1 第三方卡券 儲值…" at bounding box center [257, 198] width 330 height 89
click at [97, 242] on icon at bounding box center [101, 238] width 19 height 9
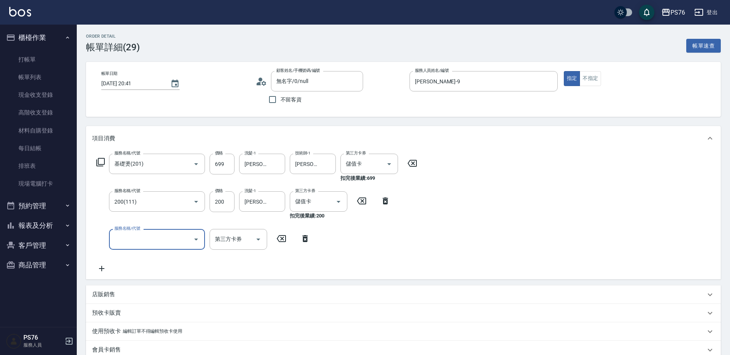
click at [129, 238] on input "服務名稱/代號" at bounding box center [152, 238] width 78 height 13
type input "儲值3000(901)"
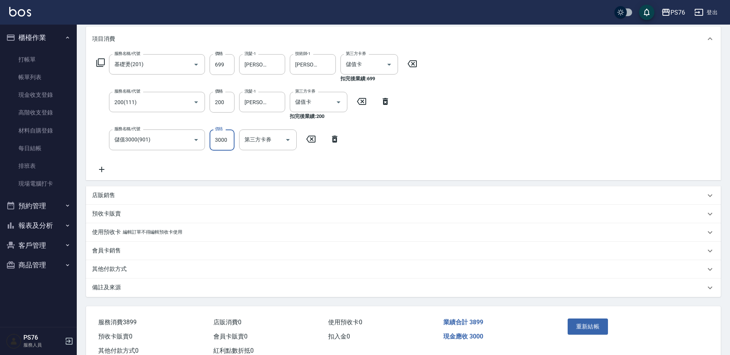
scroll to position [86, 0]
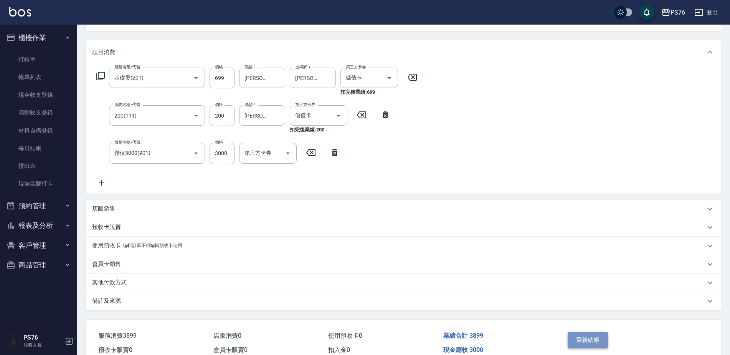
click at [584, 340] on button "重新結帳" at bounding box center [588, 340] width 41 height 16
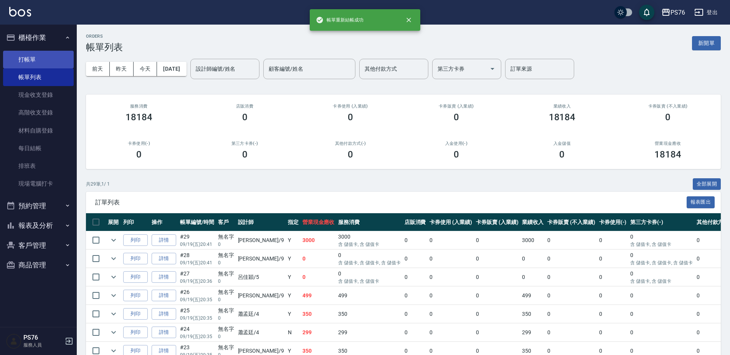
click at [35, 56] on link "打帳單" at bounding box center [38, 60] width 71 height 18
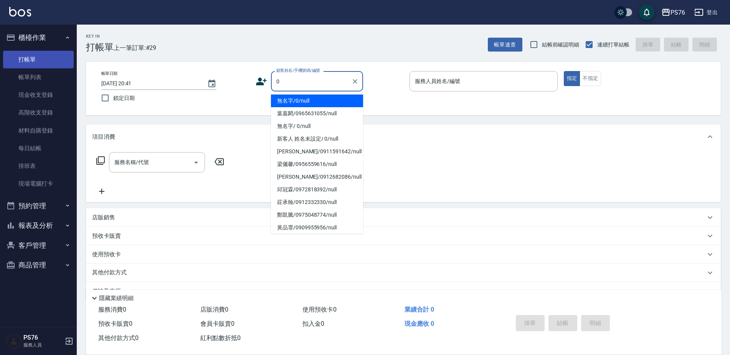
type input "無名字/0/null"
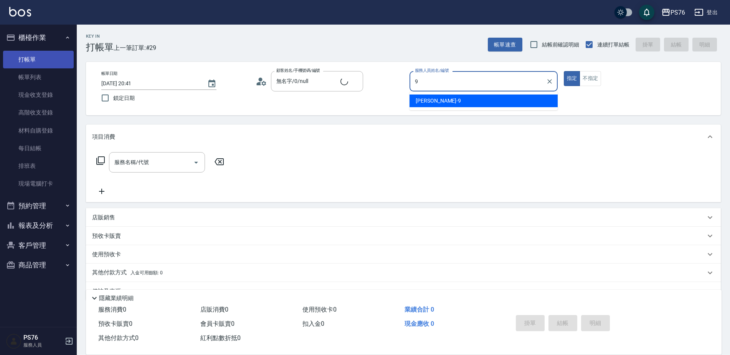
type input "[PERSON_NAME]-9"
type button "true"
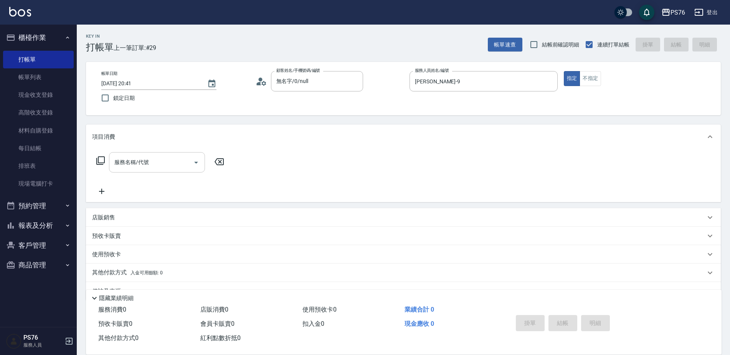
click at [125, 165] on input "服務名稱/代號" at bounding box center [152, 162] width 78 height 13
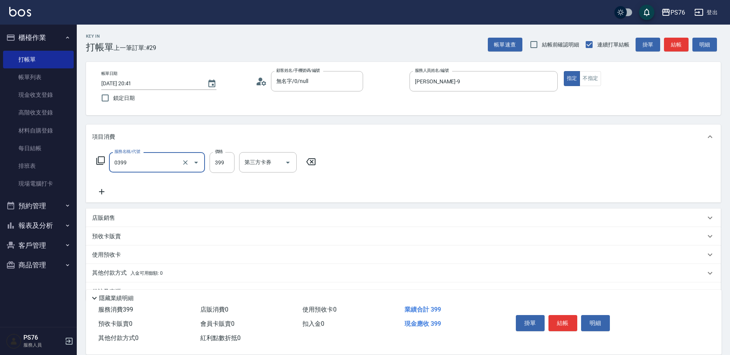
type input "海鹽399(0399)"
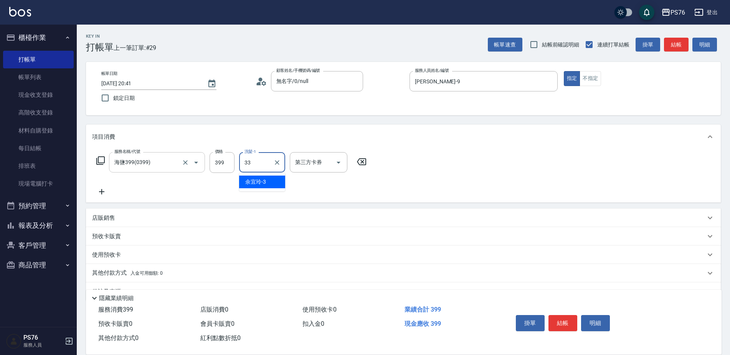
type input "[PERSON_NAME]33"
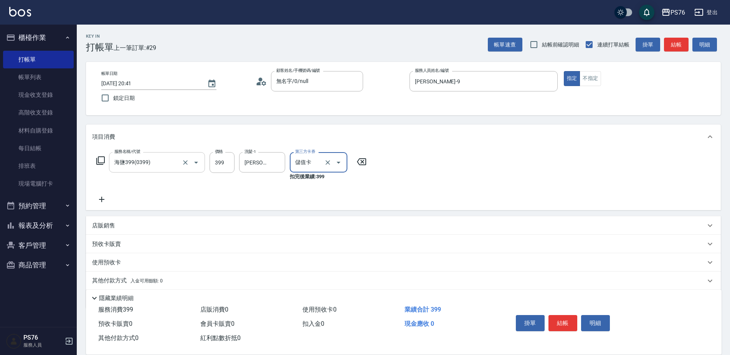
type input "儲值卡"
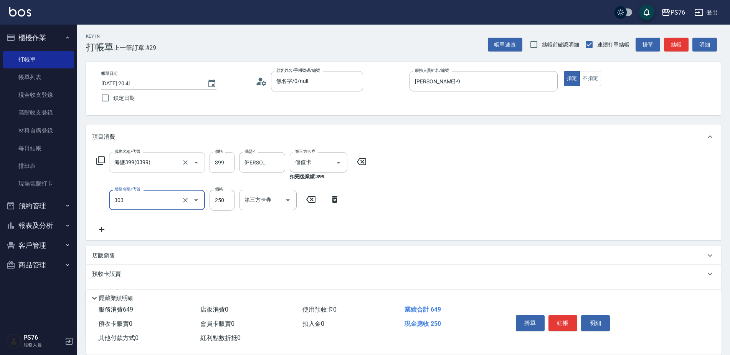
type input "剪髮(303)"
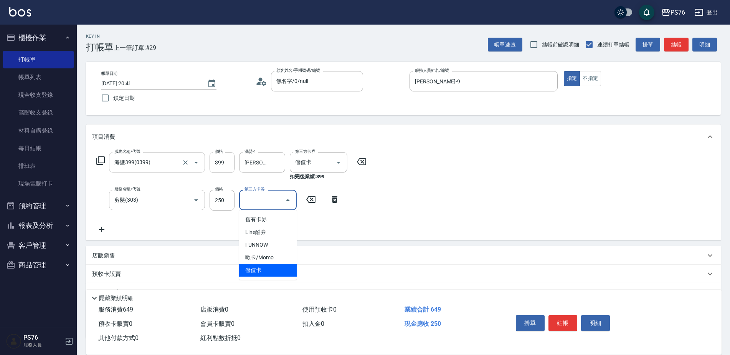
type input "儲值卡"
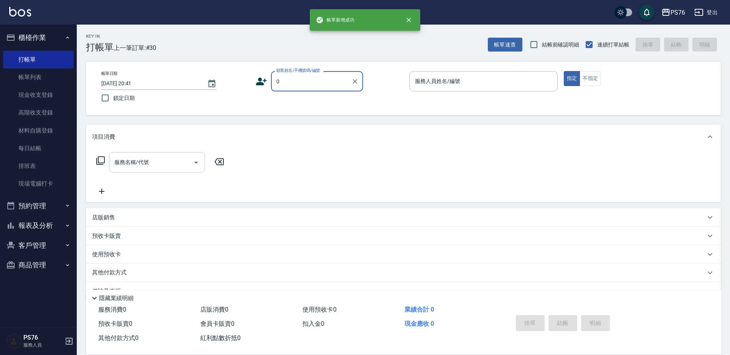
type input "無名字/0/null"
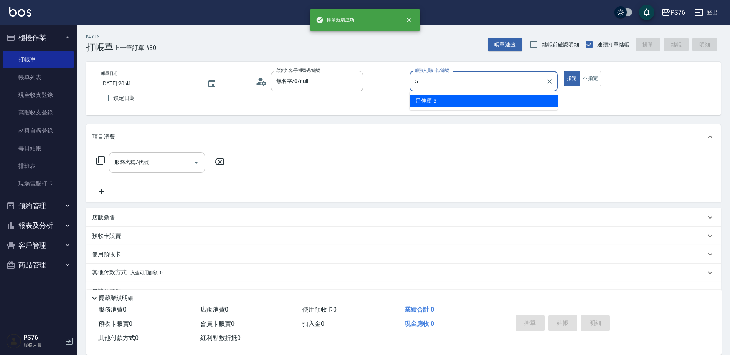
type input "呂佳穎-5"
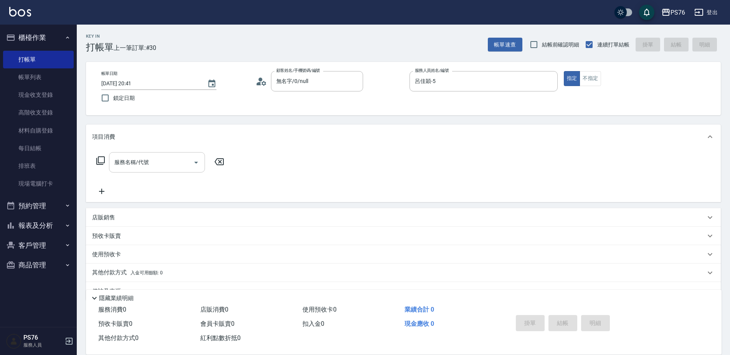
click at [125, 165] on input "服務名稱/代號" at bounding box center [152, 162] width 78 height 13
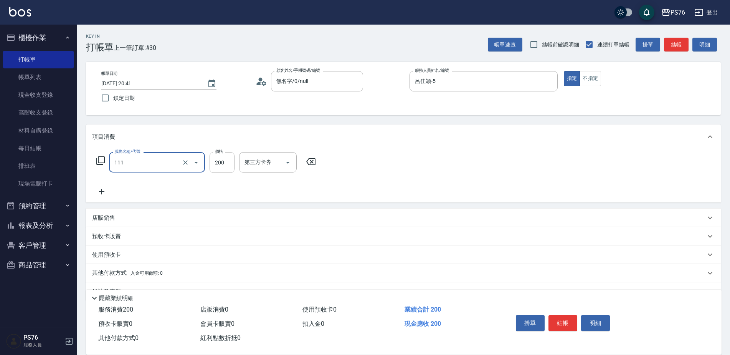
type input "200(111)"
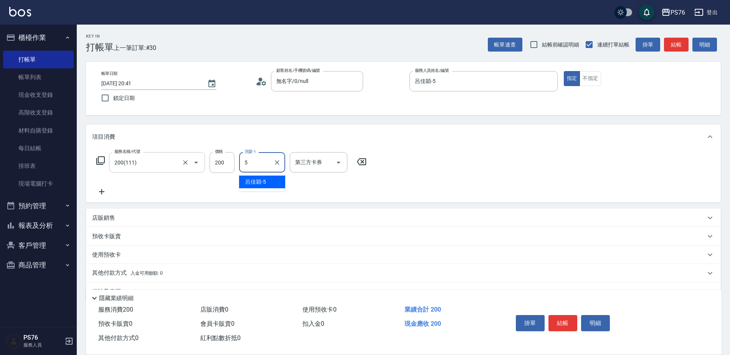
type input "呂佳穎-5"
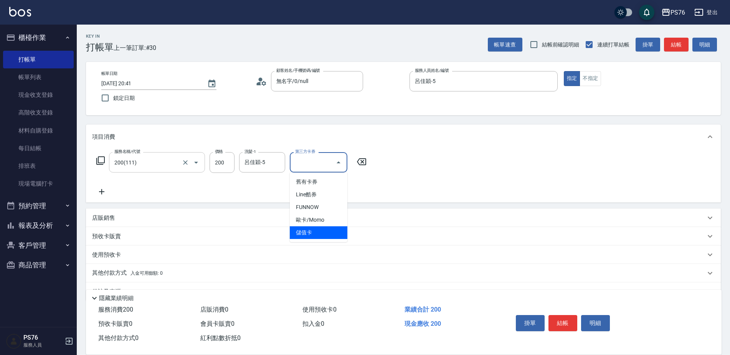
type input "儲值卡"
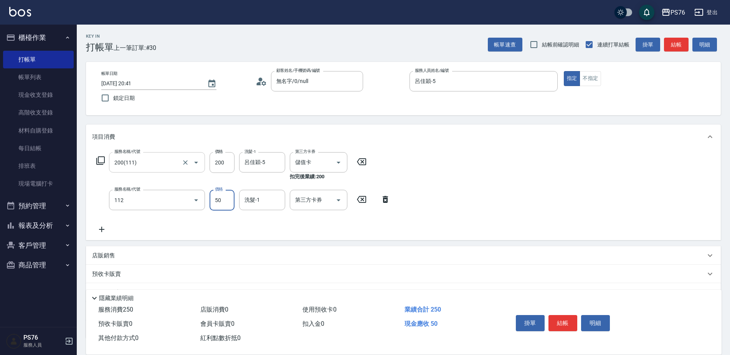
type input "精油50(112)"
type input "呂佳穎-5"
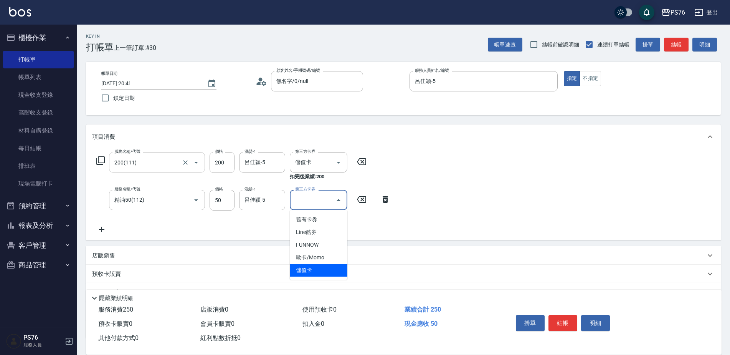
type input "儲值卡"
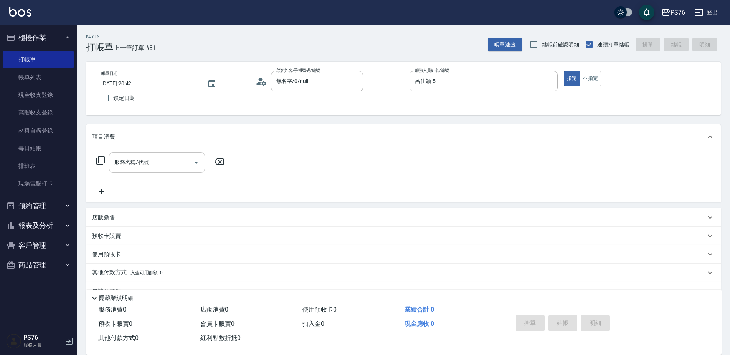
click at [156, 171] on div "服務名稱/代號" at bounding box center [157, 162] width 96 height 20
click at [134, 153] on div "服務名稱/代號" at bounding box center [157, 162] width 96 height 20
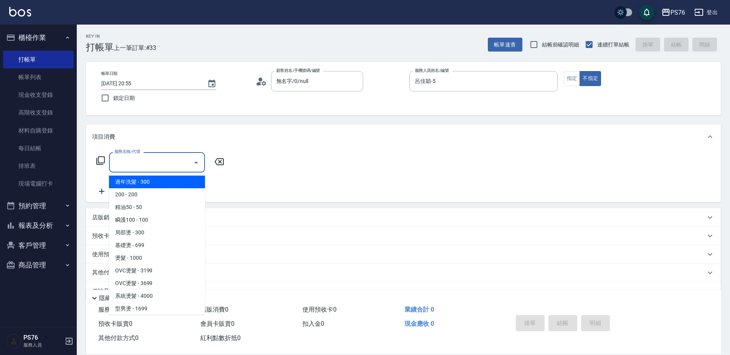
click at [120, 166] on input "服務名稱/代號" at bounding box center [152, 162] width 78 height 13
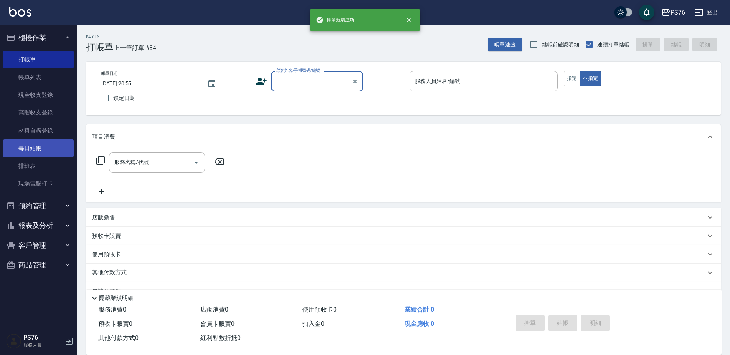
click at [40, 147] on link "每日結帳" at bounding box center [38, 148] width 71 height 18
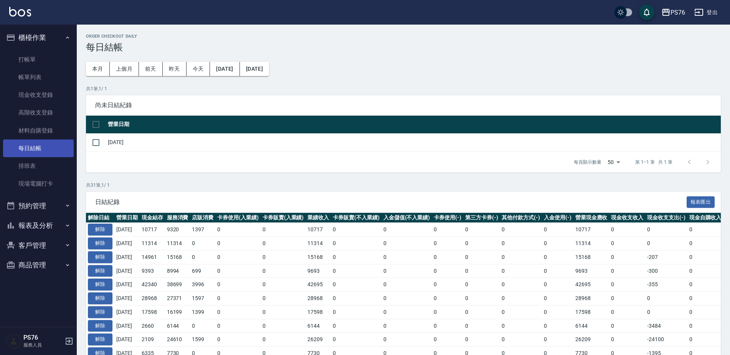
click at [53, 146] on link "每日結帳" at bounding box center [38, 148] width 71 height 18
click at [99, 143] on input "checkbox" at bounding box center [96, 142] width 16 height 16
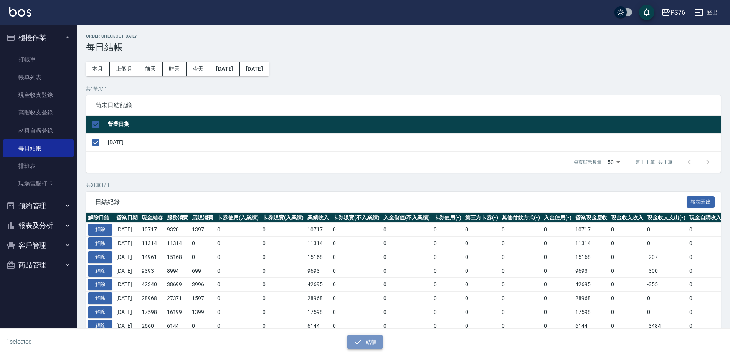
click at [372, 343] on button "結帳" at bounding box center [366, 342] width 36 height 14
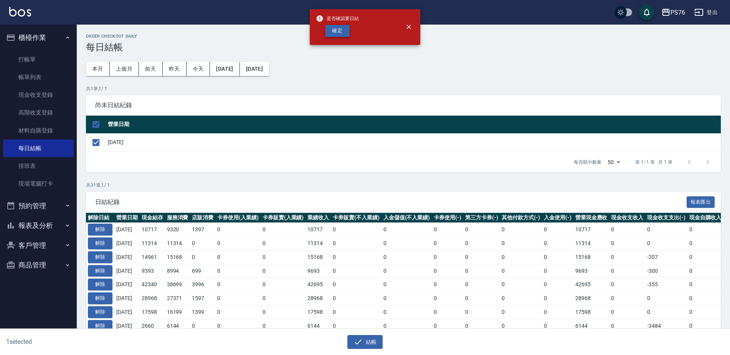
click at [343, 30] on button "確定" at bounding box center [337, 31] width 25 height 12
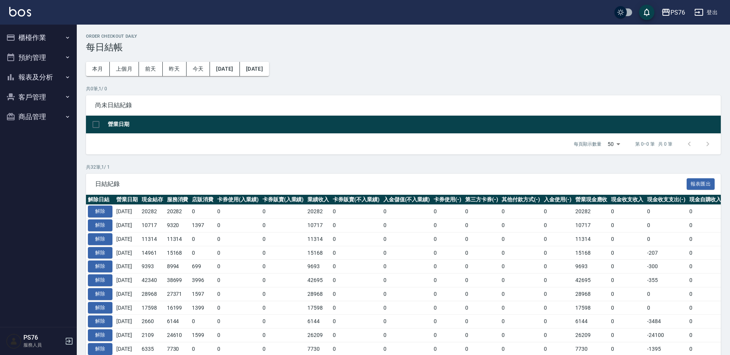
click at [59, 81] on button "報表及分析" at bounding box center [38, 77] width 71 height 20
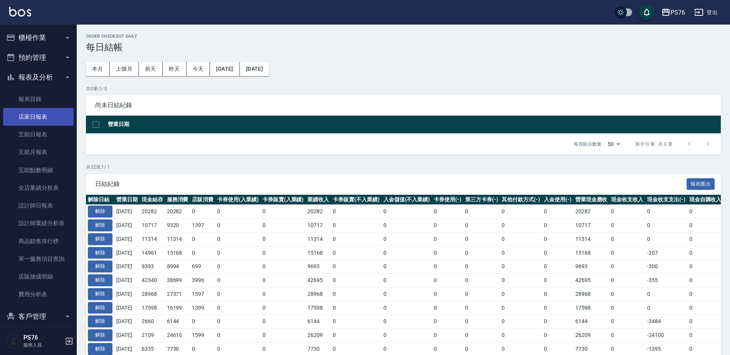
click at [43, 119] on link "店家日報表" at bounding box center [38, 117] width 71 height 18
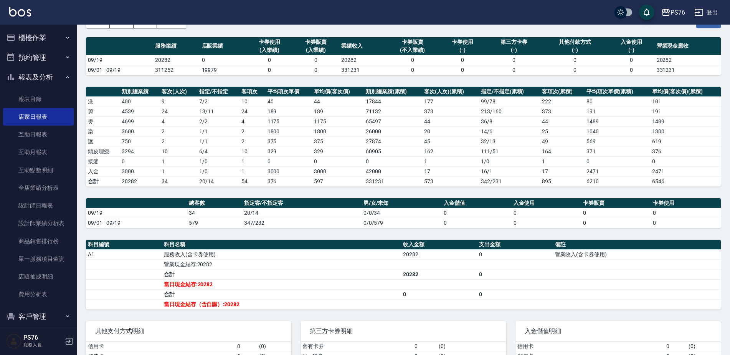
scroll to position [52, 0]
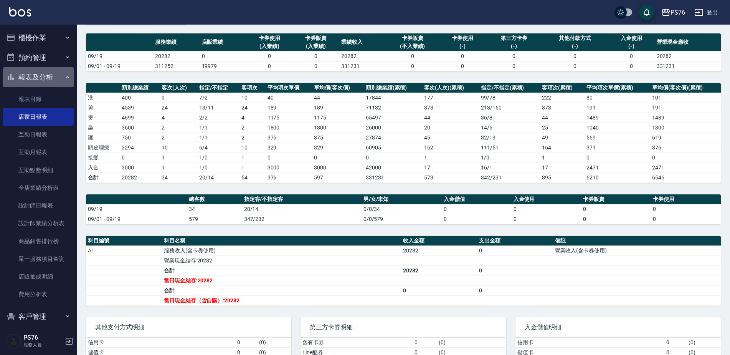
click at [53, 78] on button "報表及分析" at bounding box center [38, 77] width 71 height 20
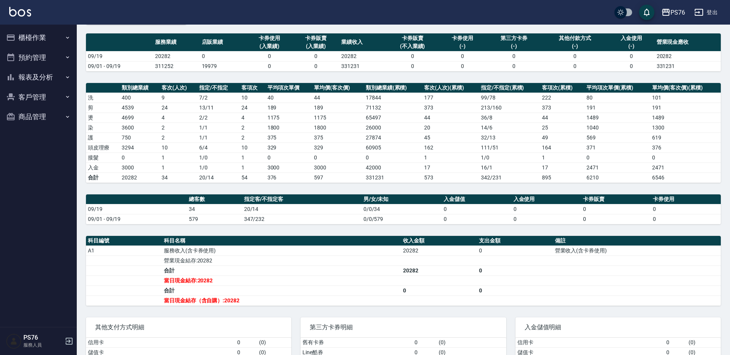
click at [51, 42] on button "櫃檯作業" at bounding box center [38, 38] width 71 height 20
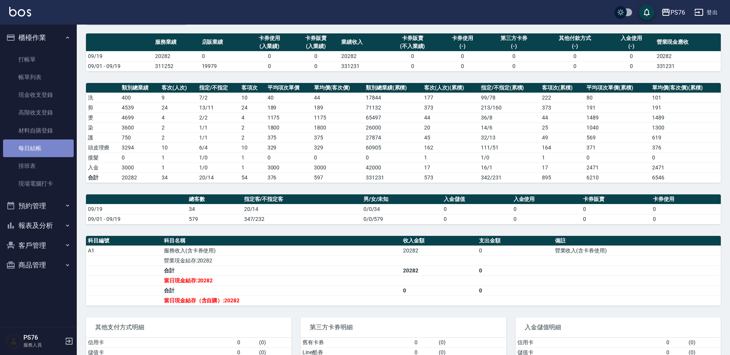
click at [47, 142] on link "每日結帳" at bounding box center [38, 148] width 71 height 18
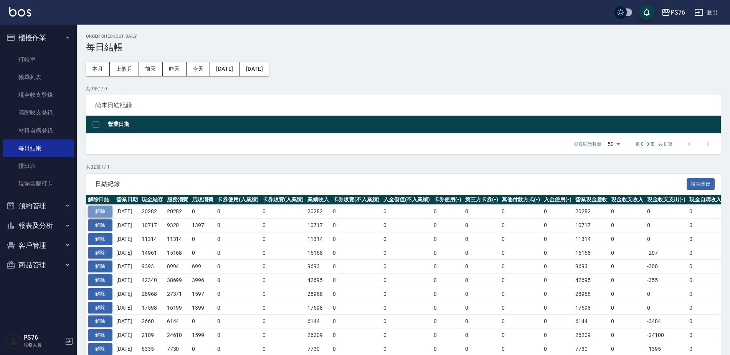
click at [106, 210] on button "解除" at bounding box center [100, 211] width 25 height 12
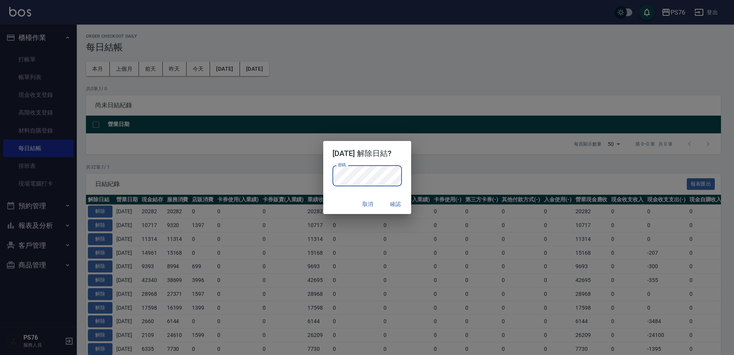
click at [400, 204] on button "確認" at bounding box center [396, 204] width 25 height 14
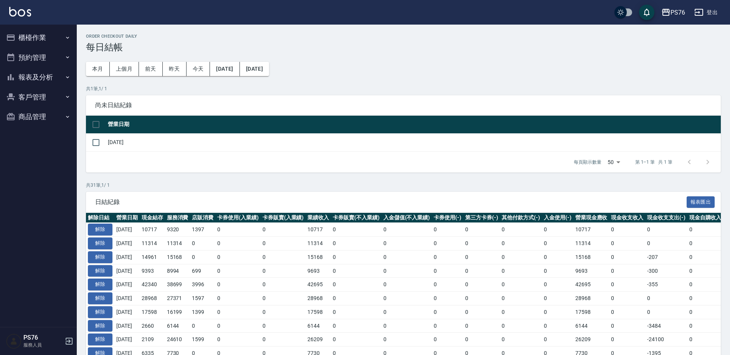
click at [49, 43] on button "櫃檯作業" at bounding box center [38, 38] width 71 height 20
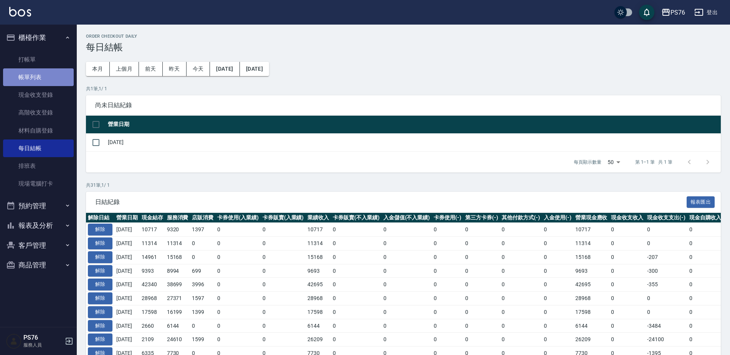
click at [45, 75] on link "帳單列表" at bounding box center [38, 77] width 71 height 18
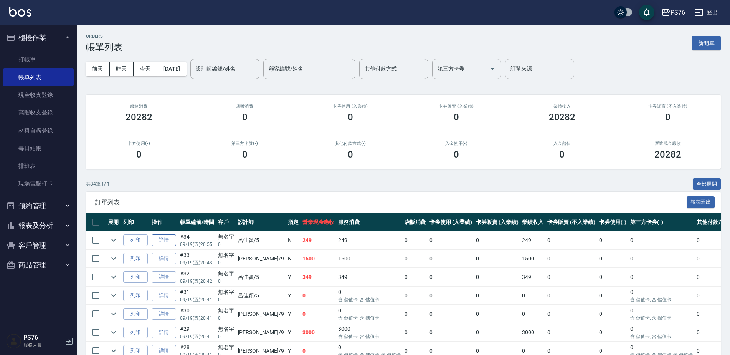
click at [165, 240] on link "詳情" at bounding box center [164, 240] width 25 height 12
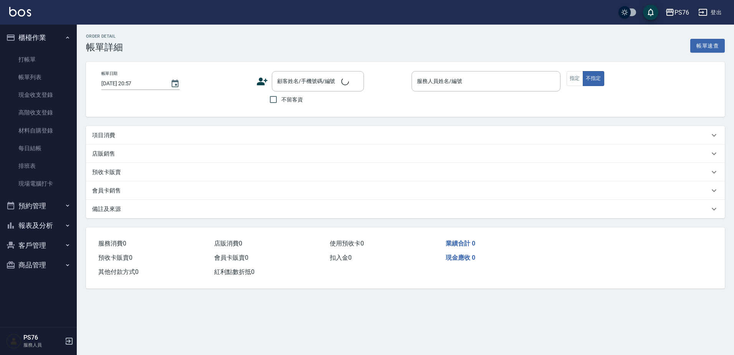
type input "[DATE] 20:55"
type input "呂佳穎-5"
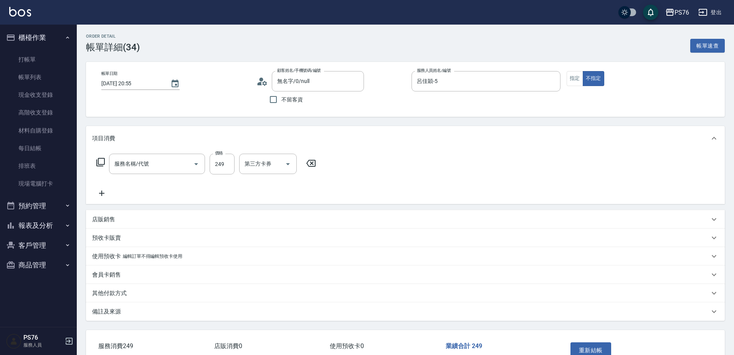
type input "無名字/0/null"
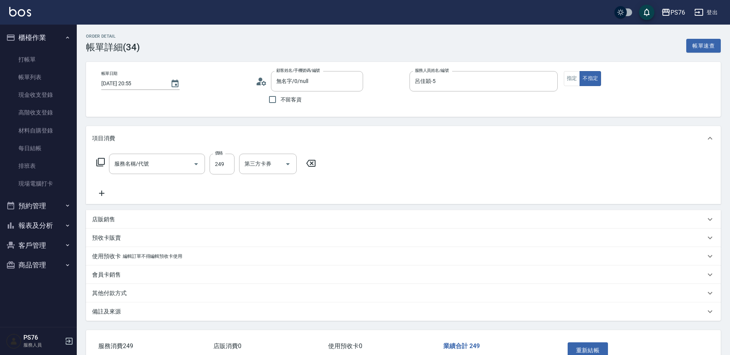
type input "剪髮(306)"
click at [164, 217] on div "店販銷售" at bounding box center [399, 219] width 614 height 8
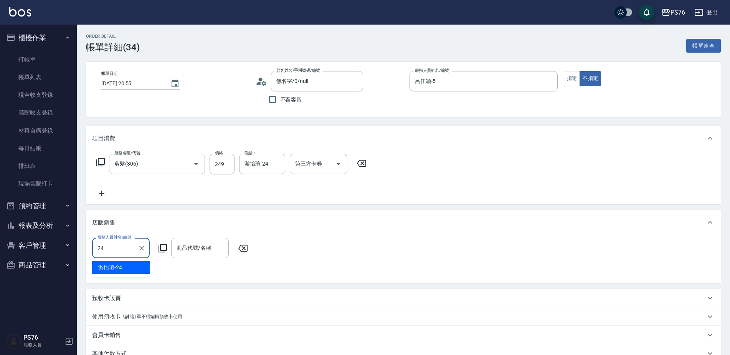
type input "游怡瑄-24"
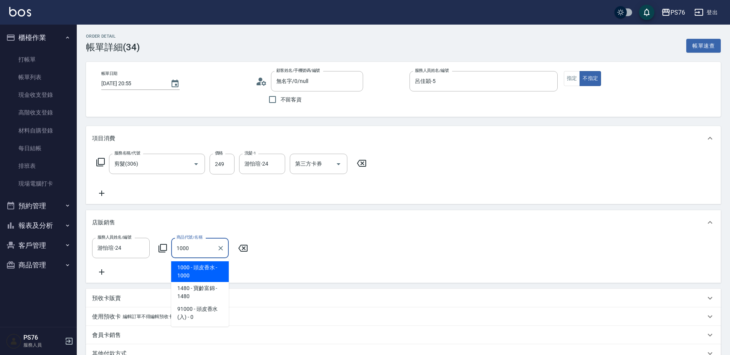
type input "頭皮香水"
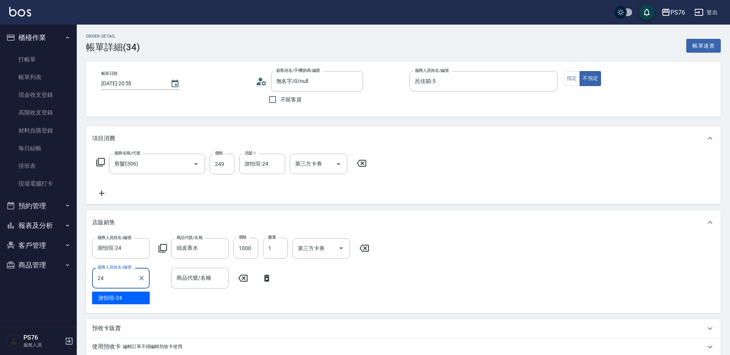
type input "游怡瑄-24"
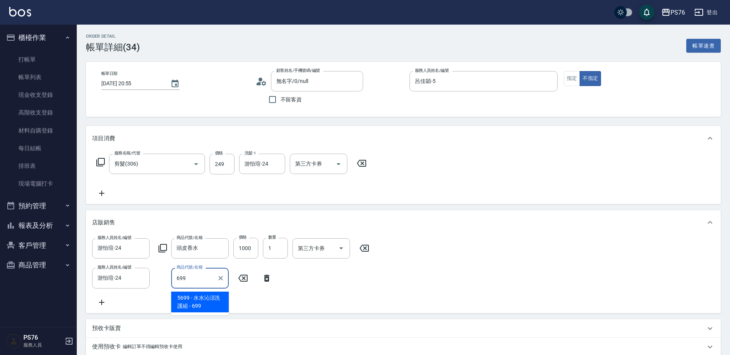
type input "水水沁涼洗護組"
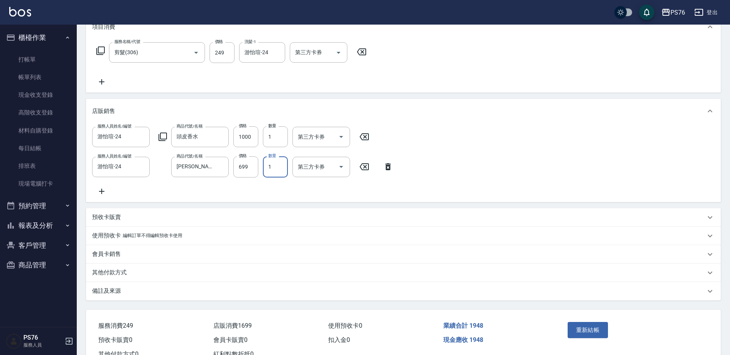
scroll to position [115, 0]
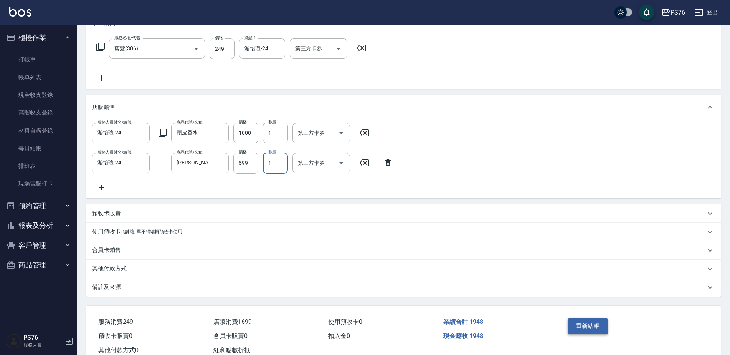
click at [598, 334] on button "重新結帳" at bounding box center [588, 326] width 41 height 16
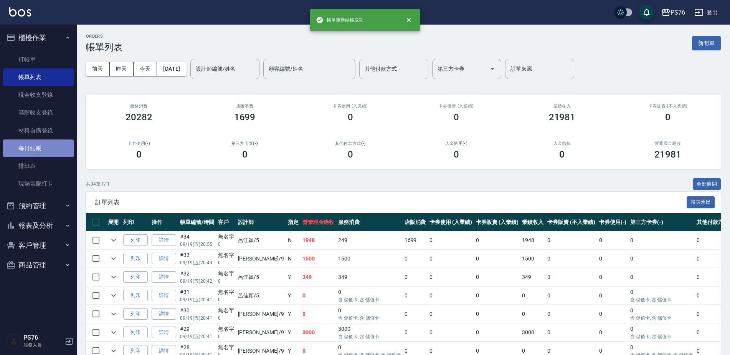
click at [51, 141] on link "每日結帳" at bounding box center [38, 148] width 71 height 18
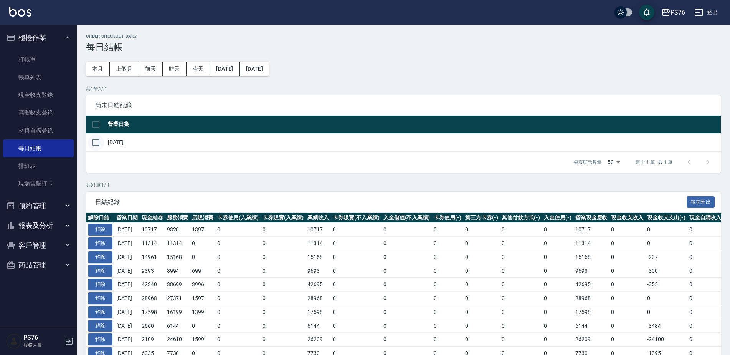
click at [100, 145] on input "checkbox" at bounding box center [96, 142] width 16 height 16
checkbox input "true"
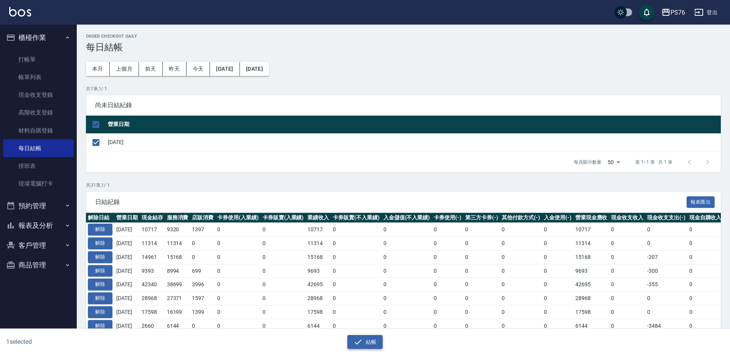
click at [372, 341] on button "結帳" at bounding box center [366, 342] width 36 height 14
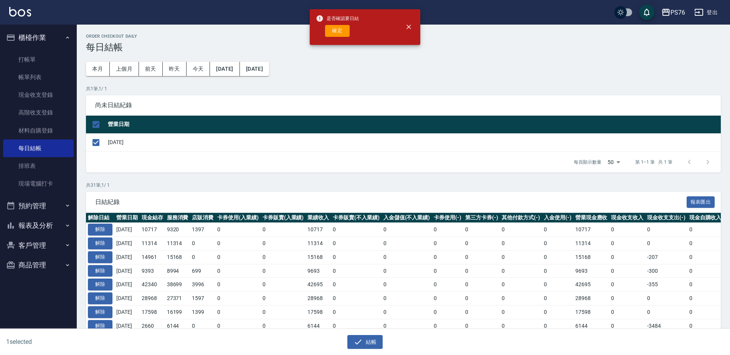
click at [337, 37] on div "是否確認要日結 確定" at bounding box center [337, 27] width 43 height 31
click at [339, 32] on button "確定" at bounding box center [337, 31] width 25 height 12
checkbox input "false"
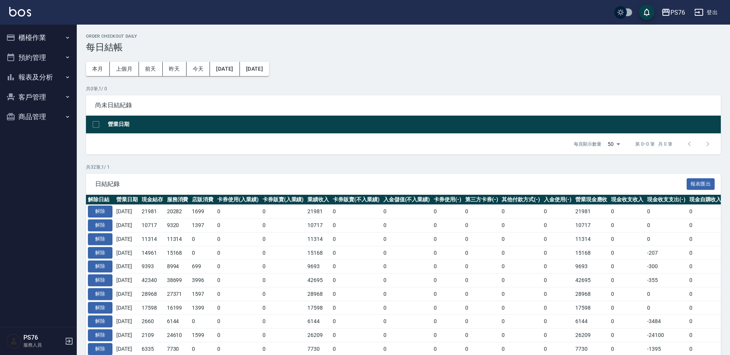
click at [56, 82] on button "報表及分析" at bounding box center [38, 77] width 71 height 20
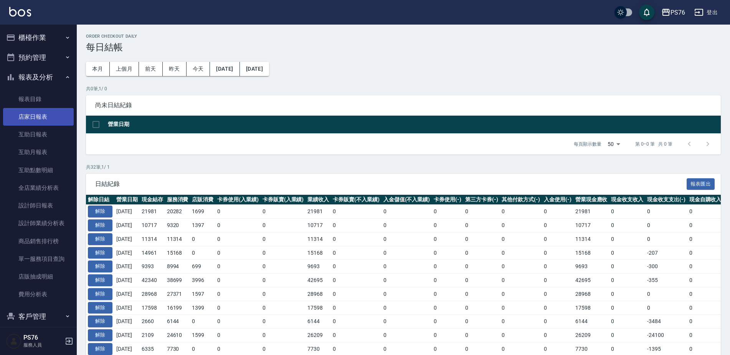
click at [46, 115] on link "店家日報表" at bounding box center [38, 117] width 71 height 18
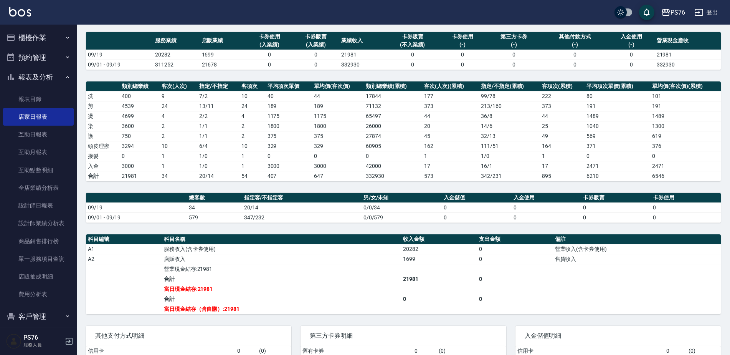
scroll to position [53, 0]
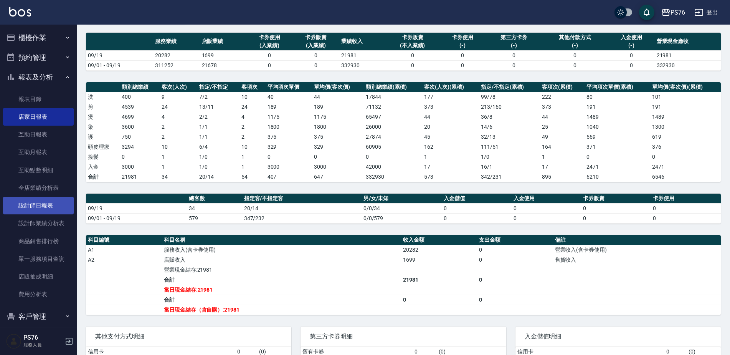
click at [45, 208] on link "設計師日報表" at bounding box center [38, 206] width 71 height 18
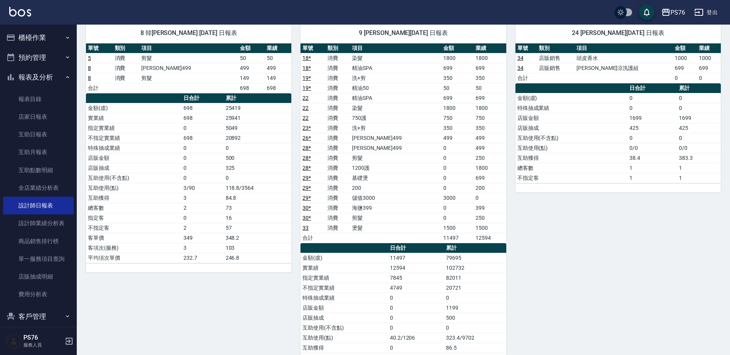
scroll to position [439, 0]
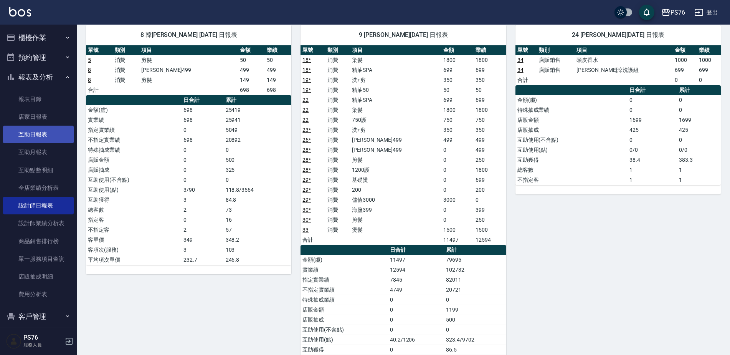
click at [38, 137] on link "互助日報表" at bounding box center [38, 135] width 71 height 18
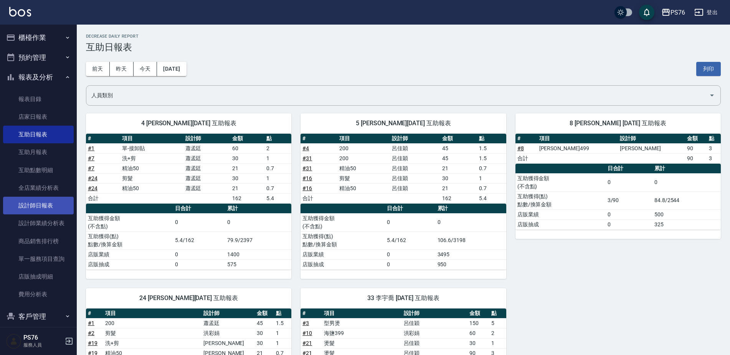
click at [53, 202] on link "設計師日報表" at bounding box center [38, 206] width 71 height 18
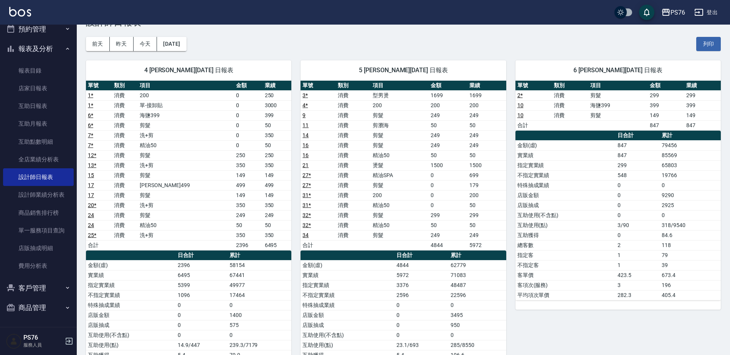
scroll to position [38, 0]
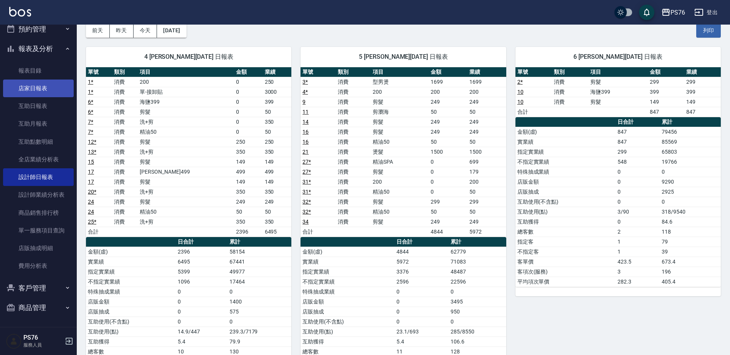
click at [47, 89] on link "店家日報表" at bounding box center [38, 88] width 71 height 18
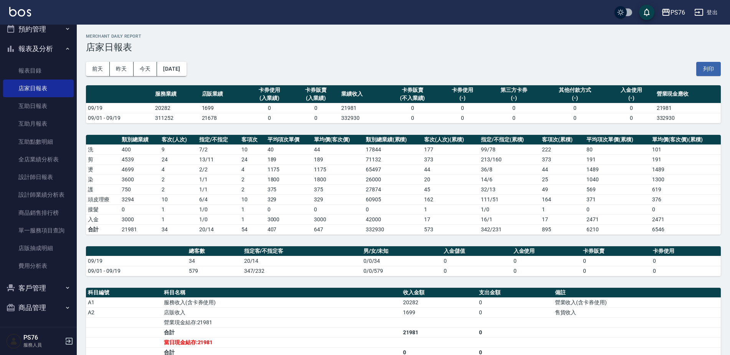
click at [715, 13] on button "登出" at bounding box center [707, 12] width 30 height 14
